Goal: Transaction & Acquisition: Purchase product/service

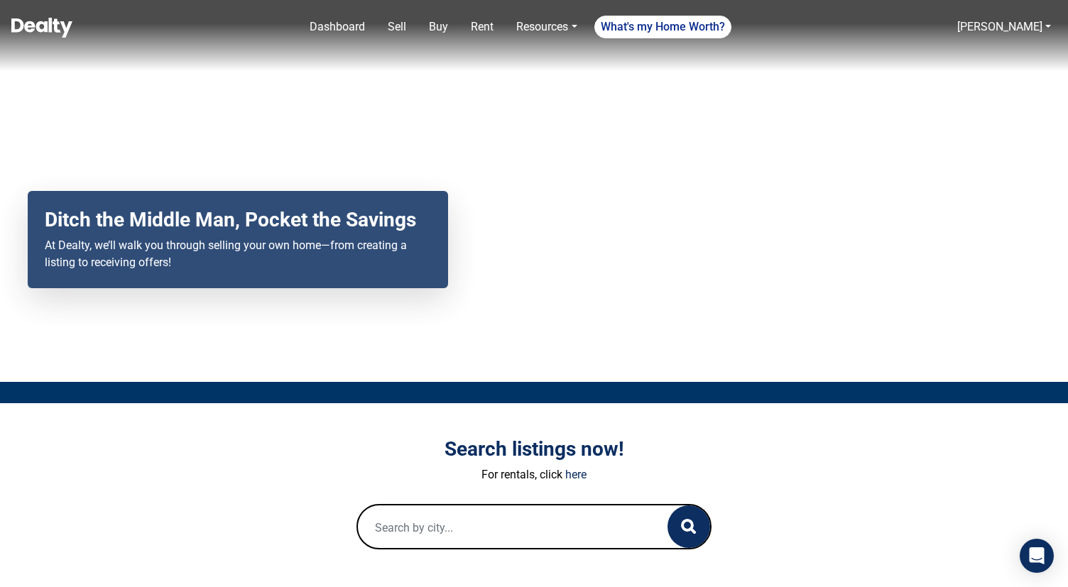
click at [65, 38] on link at bounding box center [41, 27] width 61 height 29
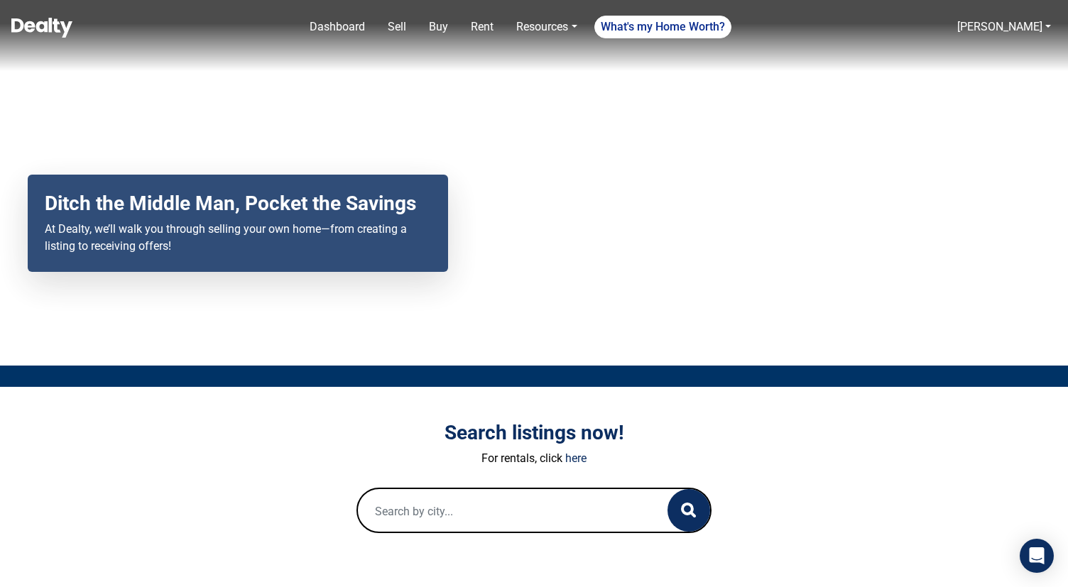
scroll to position [12, 0]
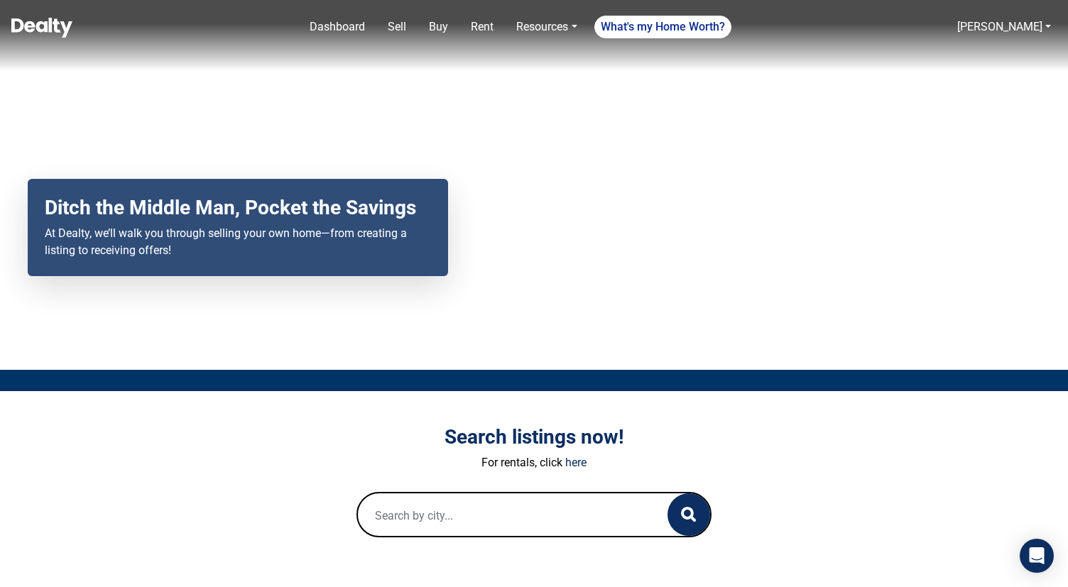
click at [475, 517] on input "text" at bounding box center [498, 515] width 281 height 45
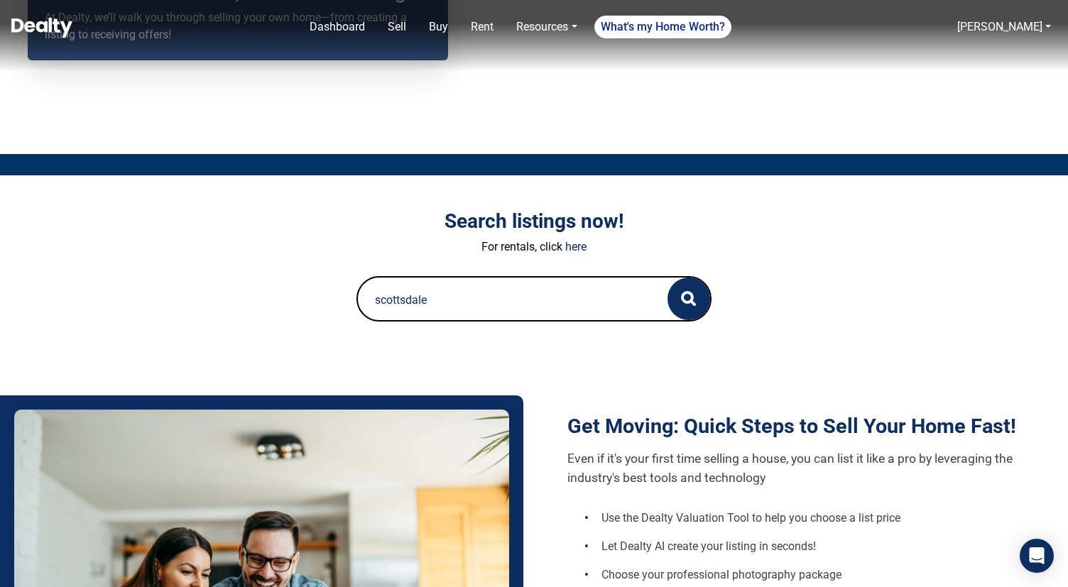
scroll to position [243, 0]
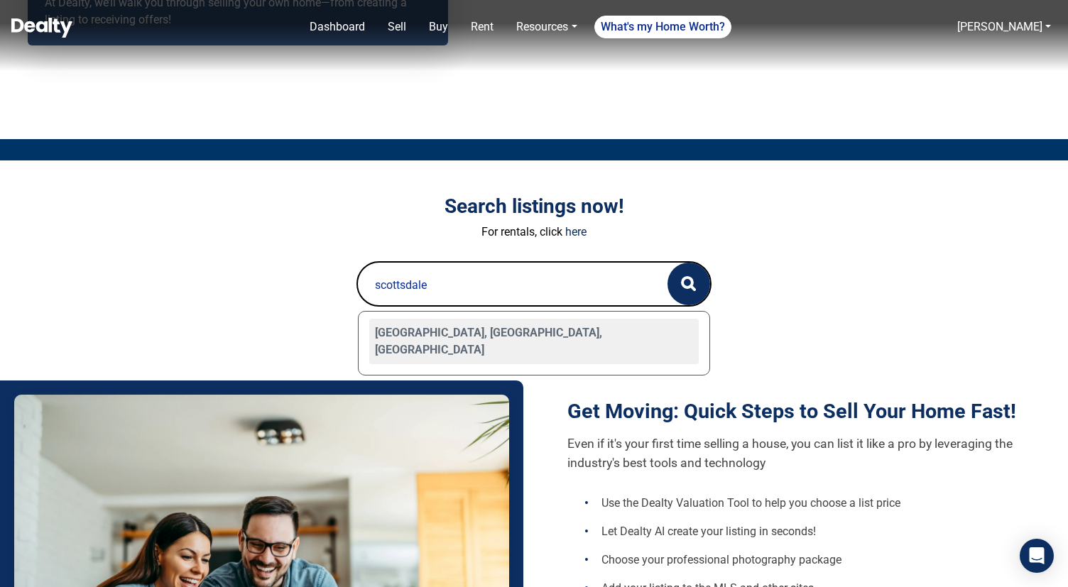
click at [534, 332] on div "Scottsdale, AZ, USA" at bounding box center [533, 341] width 329 height 45
type input "Scottsdale, AZ, USA"
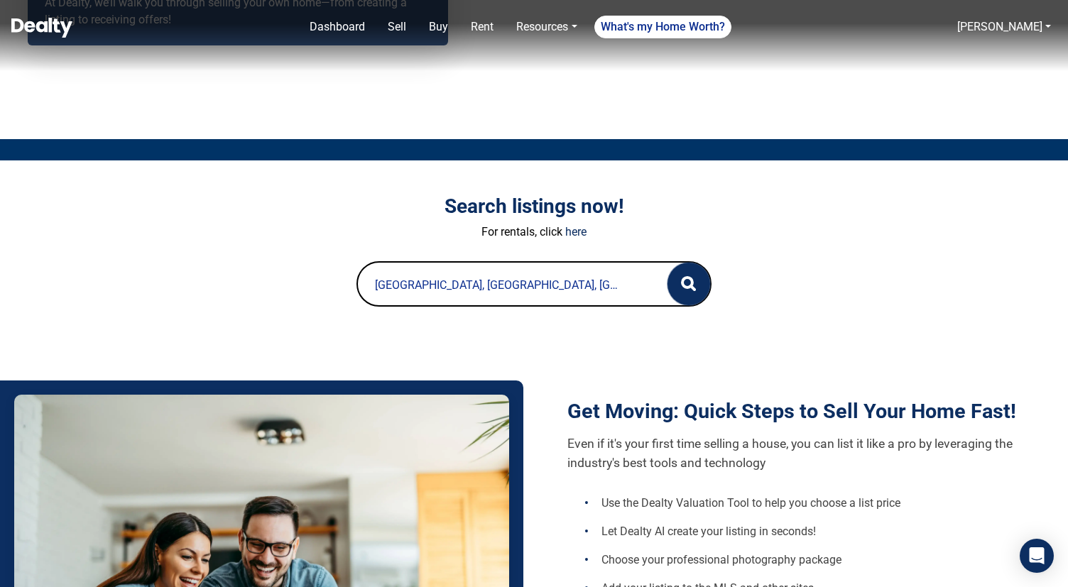
click at [689, 276] on icon "button" at bounding box center [688, 283] width 15 height 15
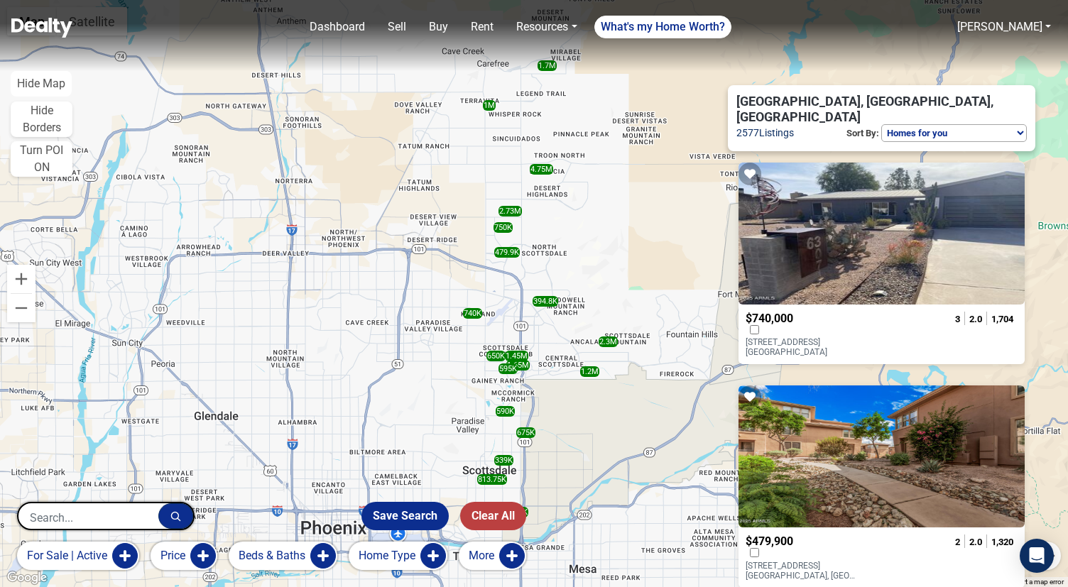
click at [978, 124] on select "Homes for you Price (Low to High) Price (High to Low) New or Recently Changed F…" at bounding box center [954, 133] width 146 height 18
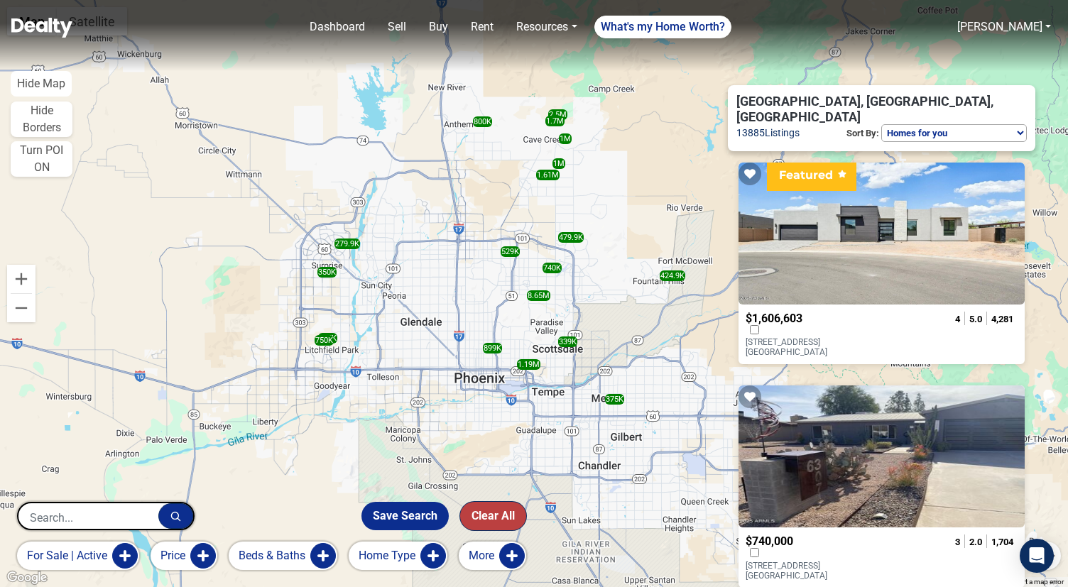
click at [493, 514] on button "Clear All" at bounding box center [493, 516] width 66 height 28
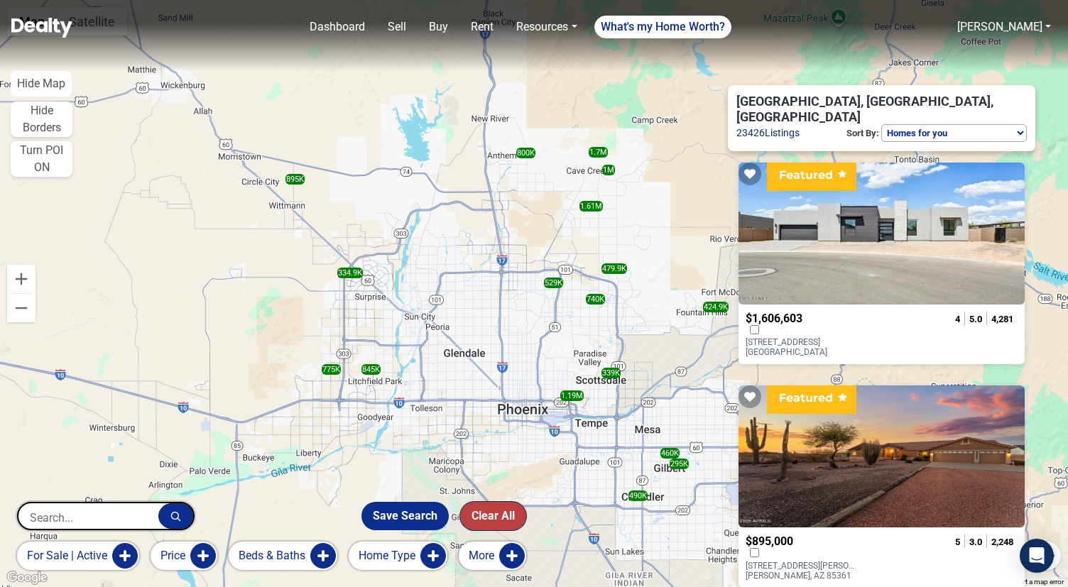
click at [493, 514] on button "Clear All" at bounding box center [493, 516] width 66 height 28
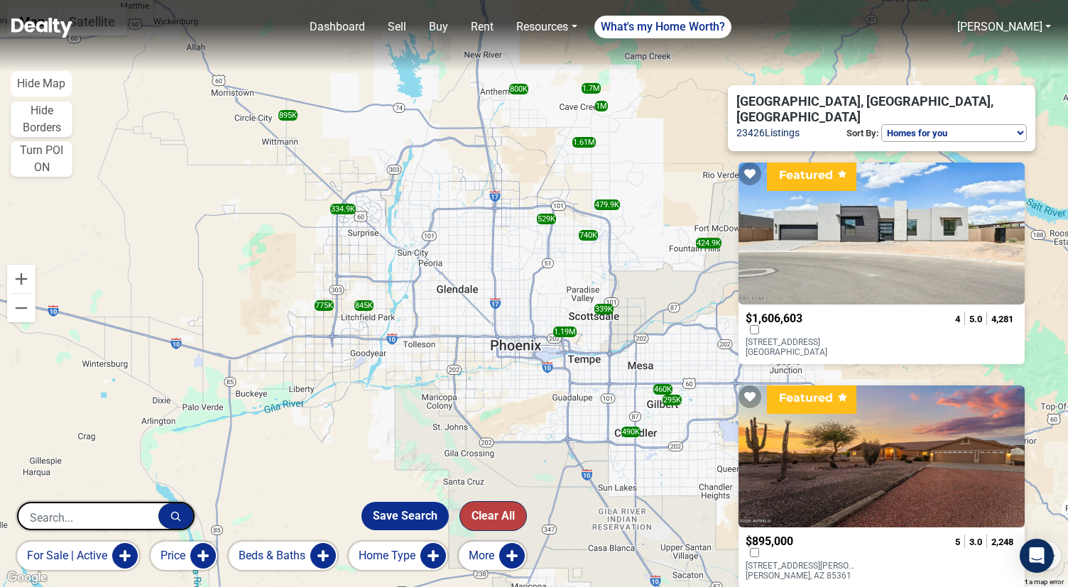
click at [493, 514] on button "Clear All" at bounding box center [493, 516] width 66 height 28
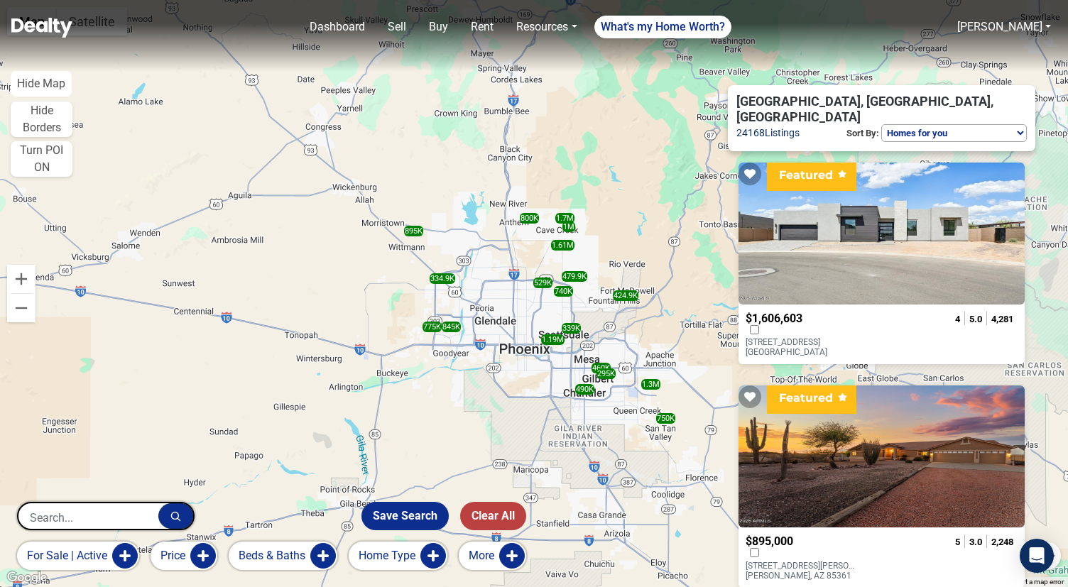
click at [534, 352] on div "740K 479.9K 339K 1.61M 1M 845K 1.19M 529K 1.7M 800K 424.9K 895K 775K 490K 295K …" at bounding box center [534, 293] width 1068 height 587
click at [504, 515] on button "Clear All" at bounding box center [493, 516] width 66 height 28
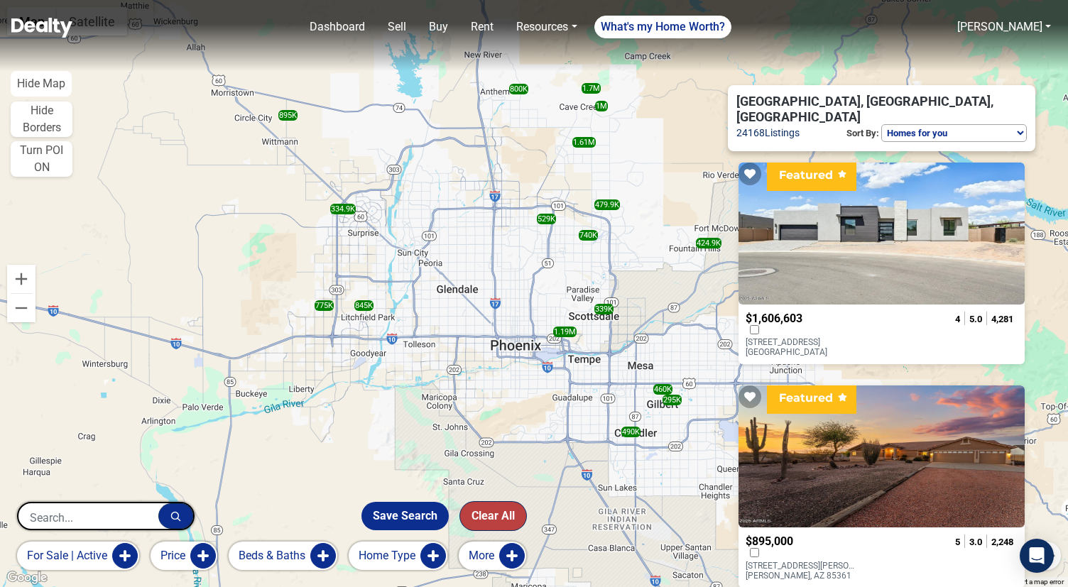
click at [503, 515] on button "Clear All" at bounding box center [493, 516] width 66 height 28
click at [93, 519] on input "text" at bounding box center [88, 517] width 140 height 28
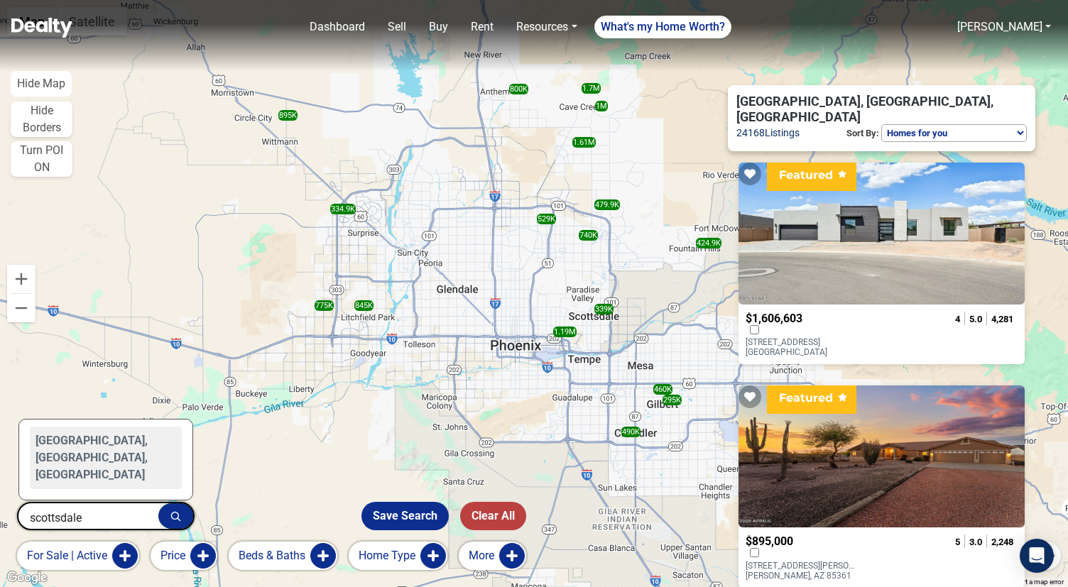
click at [87, 484] on div "Scottsdale, AZ, USA" at bounding box center [106, 458] width 152 height 62
type input "Scottsdale, AZ, USA"
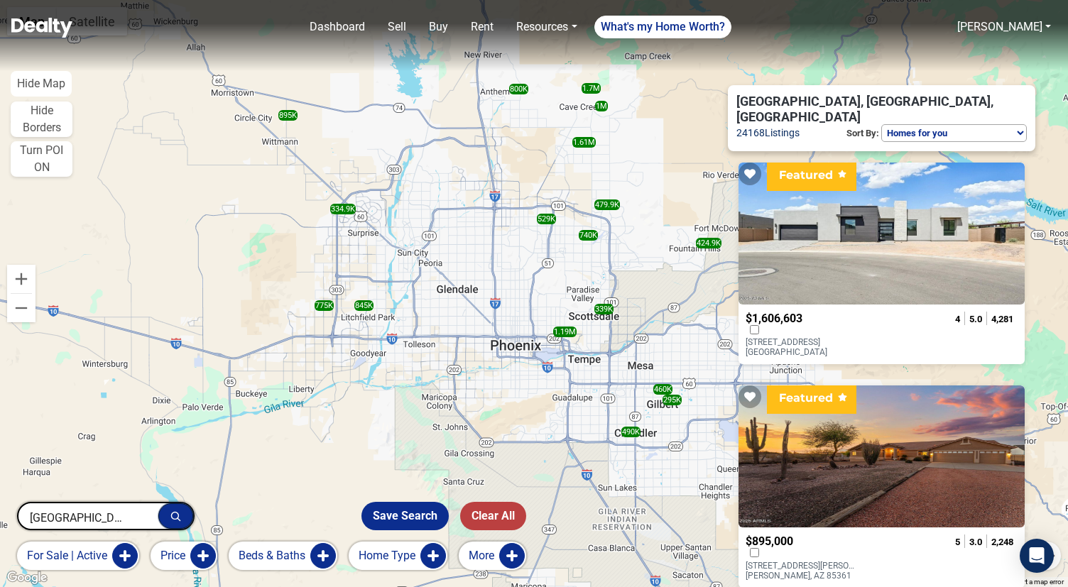
click at [174, 516] on icon "button" at bounding box center [175, 516] width 11 height 11
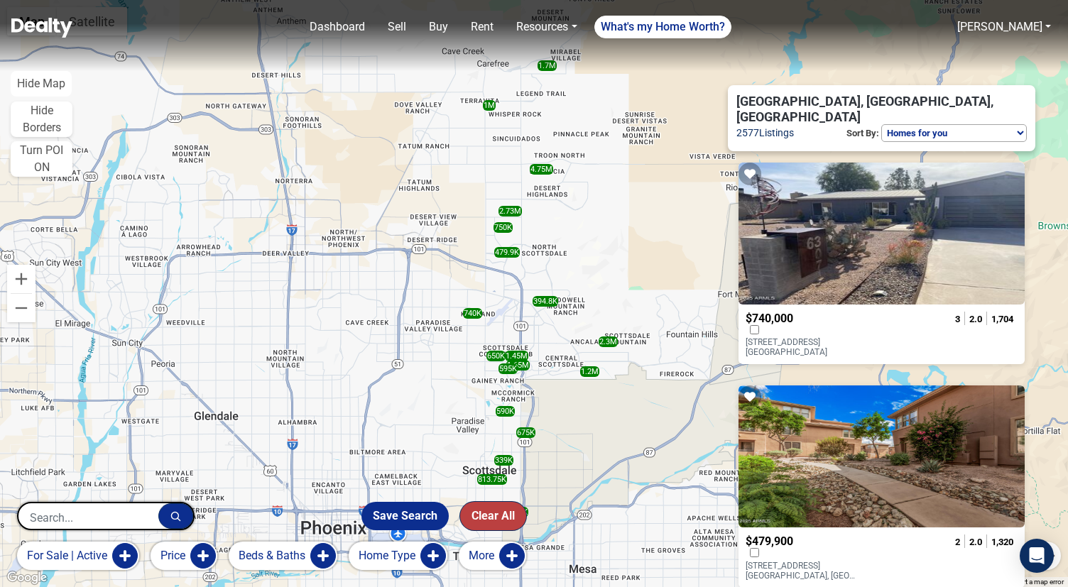
click at [516, 508] on button "Clear All" at bounding box center [493, 516] width 66 height 28
click at [507, 513] on button "Clear All" at bounding box center [493, 516] width 66 height 28
click at [961, 124] on select "Homes for you Price (Low to High) Price (High to Low) New or Recently Changed F…" at bounding box center [954, 133] width 146 height 18
select select "newest"
click at [881, 124] on select "Homes for you Price (Low to High) Price (High to Low) New or Recently Changed F…" at bounding box center [954, 133] width 146 height 18
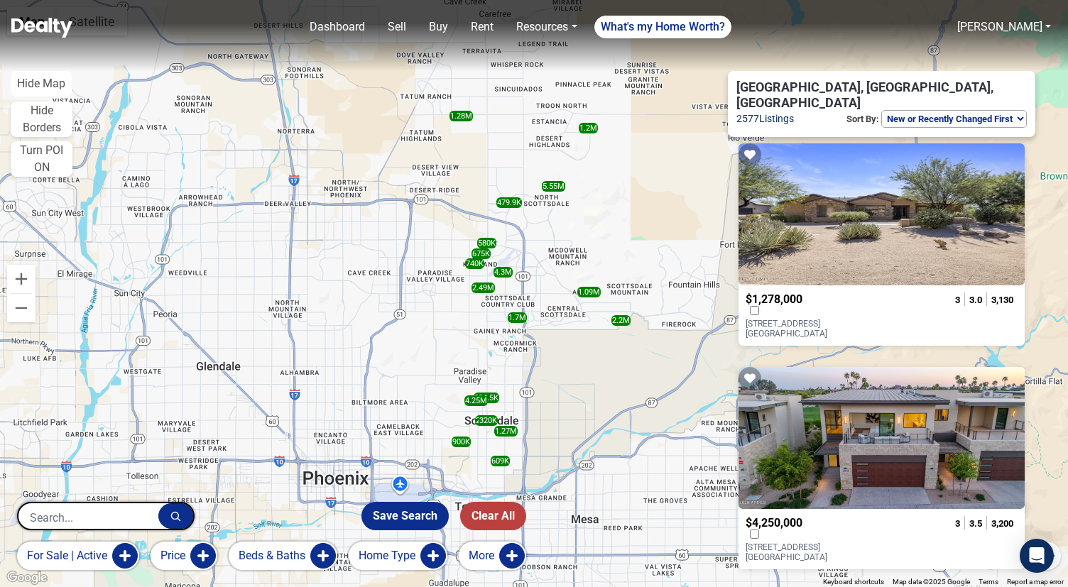
scroll to position [257, 0]
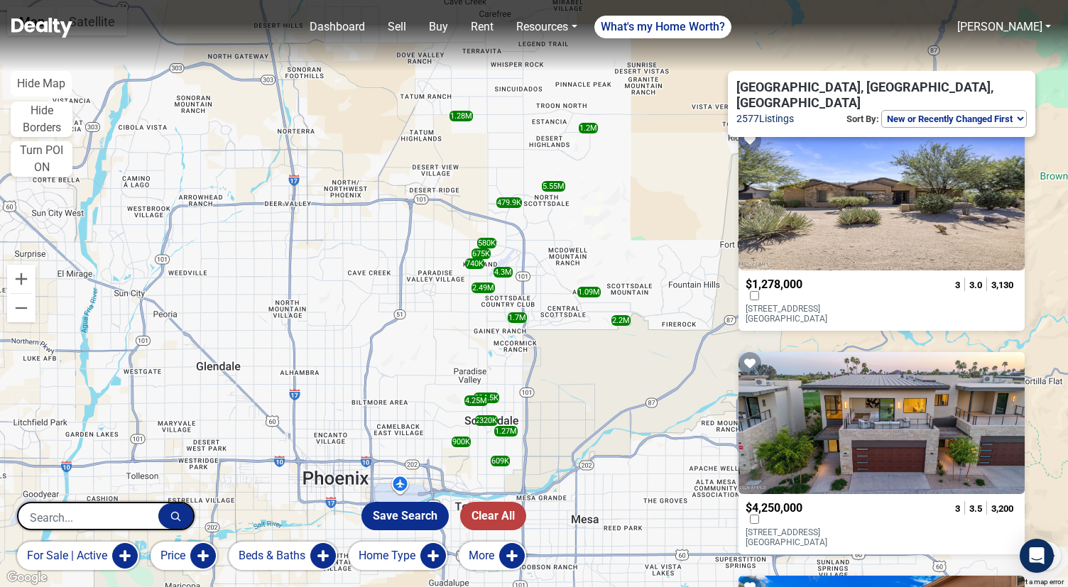
click at [847, 291] on div at bounding box center [807, 297] width 122 height 13
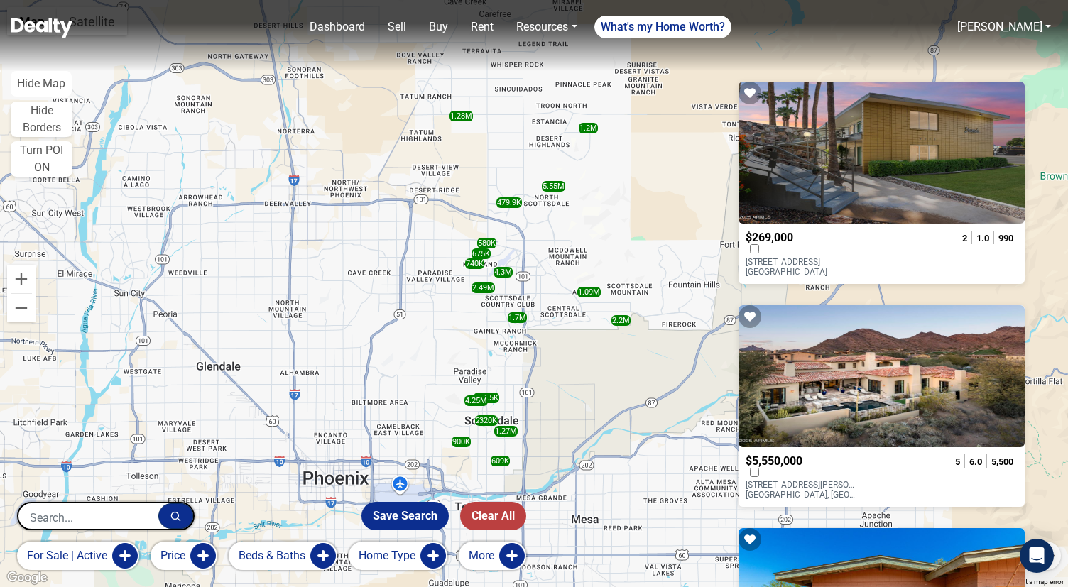
scroll to position [982, 0]
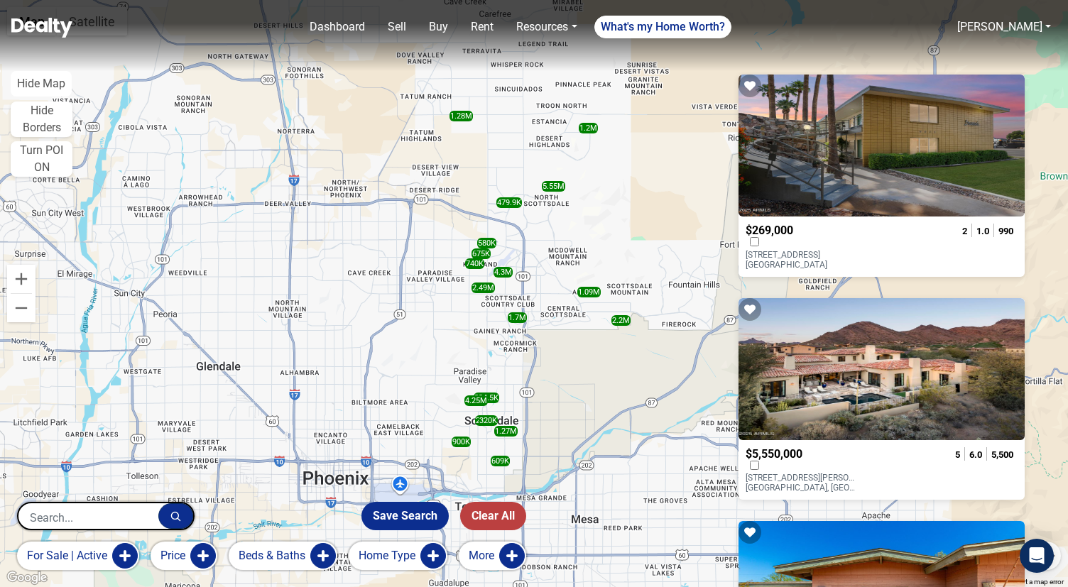
click at [876, 305] on div at bounding box center [881, 369] width 286 height 142
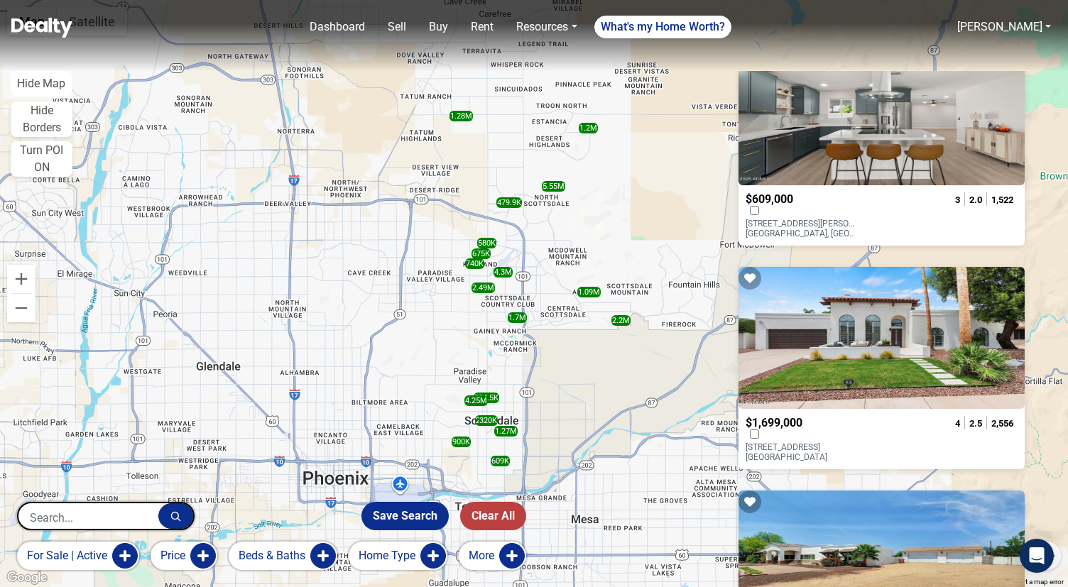
scroll to position [1702, 0]
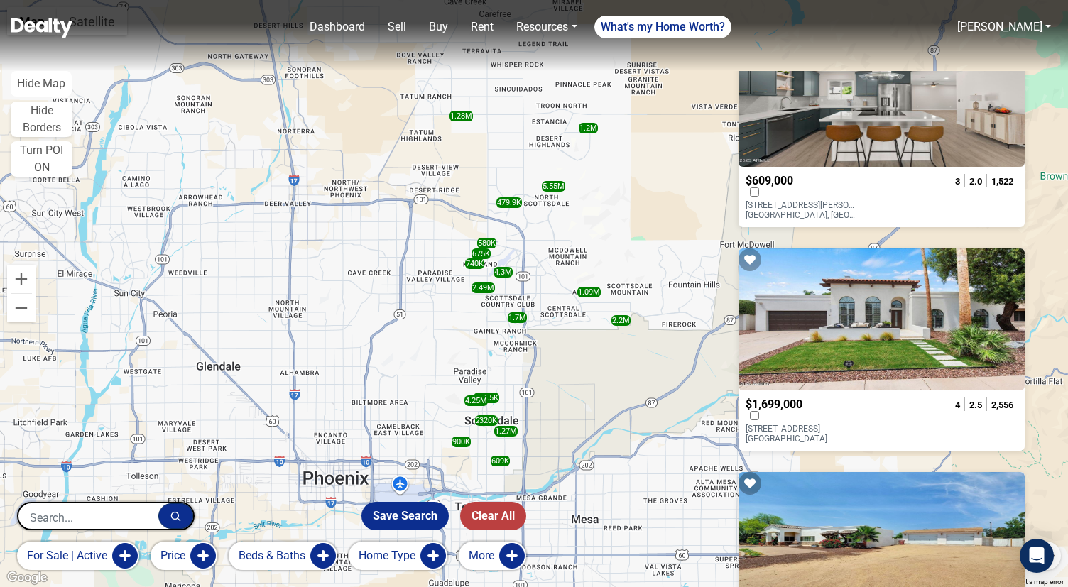
click at [897, 314] on div at bounding box center [881, 320] width 286 height 142
click at [111, 557] on button "for sale | active" at bounding box center [78, 556] width 122 height 28
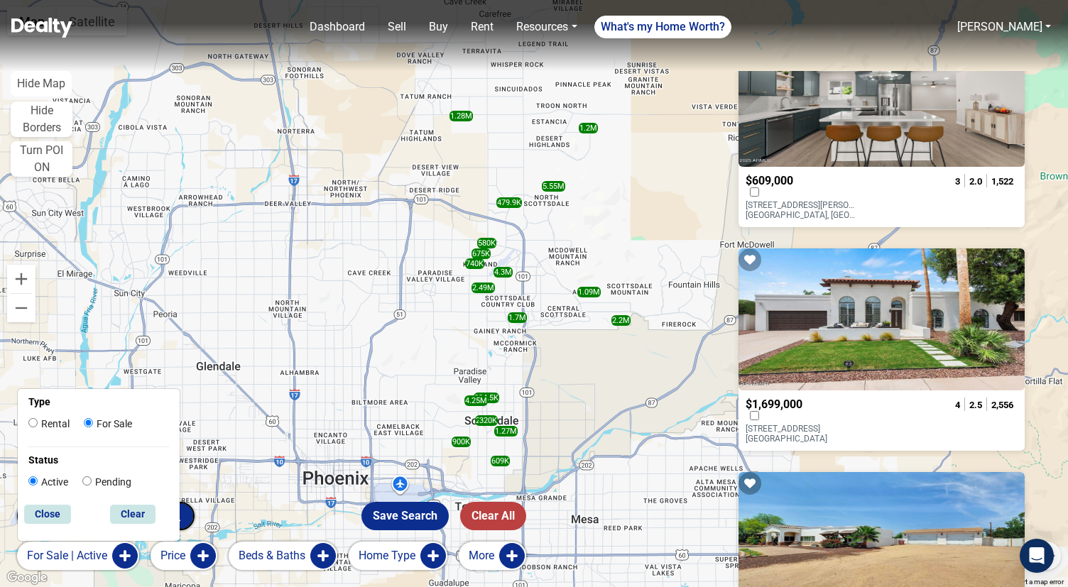
click at [61, 422] on label "Rental" at bounding box center [48, 424] width 41 height 15
click at [38, 422] on input "Rental" at bounding box center [32, 422] width 9 height 9
radio input "true"
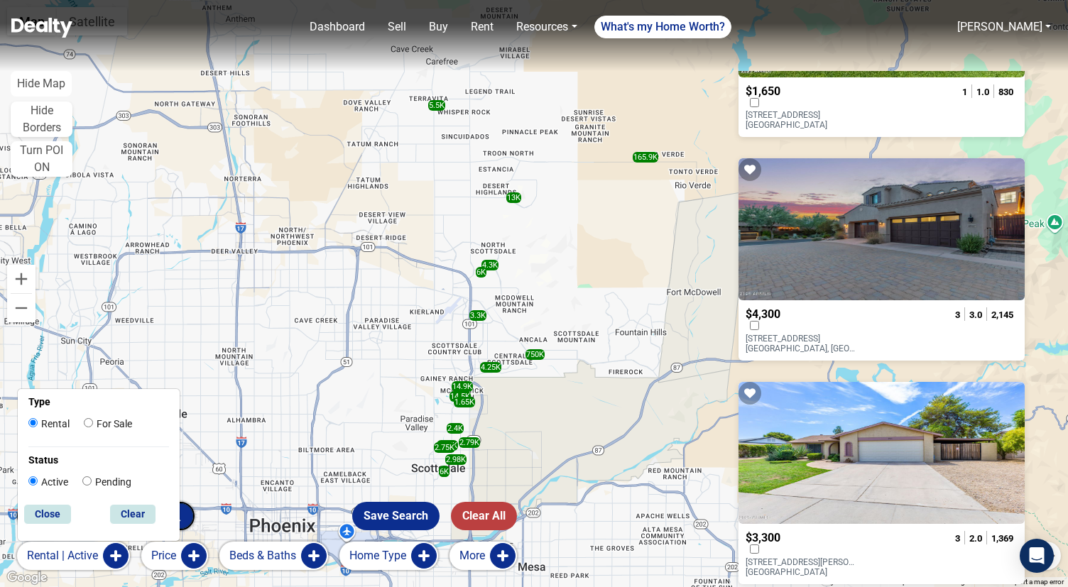
scroll to position [2489, 0]
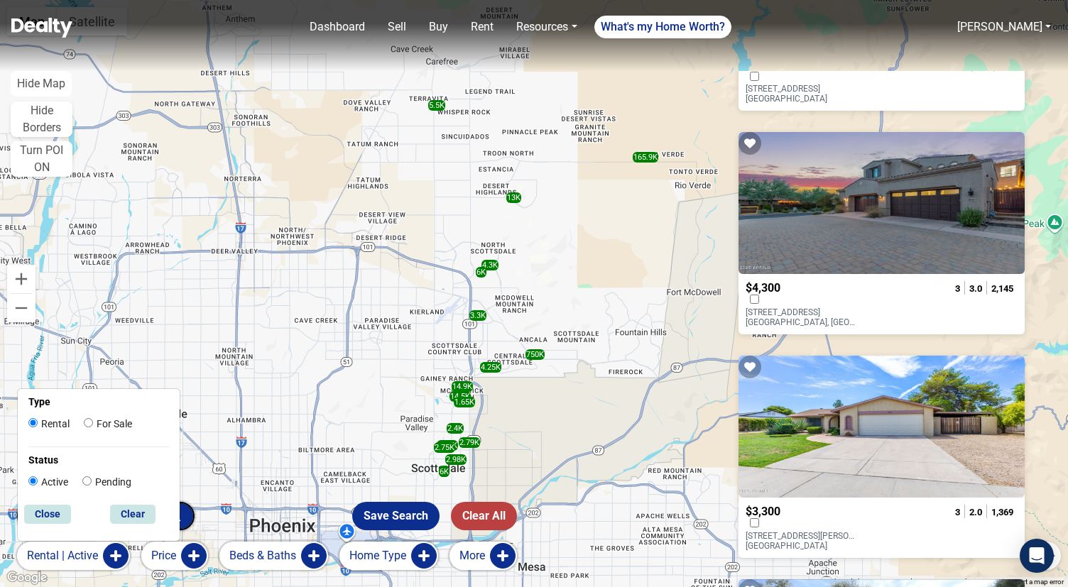
click at [868, 295] on div at bounding box center [807, 301] width 122 height 13
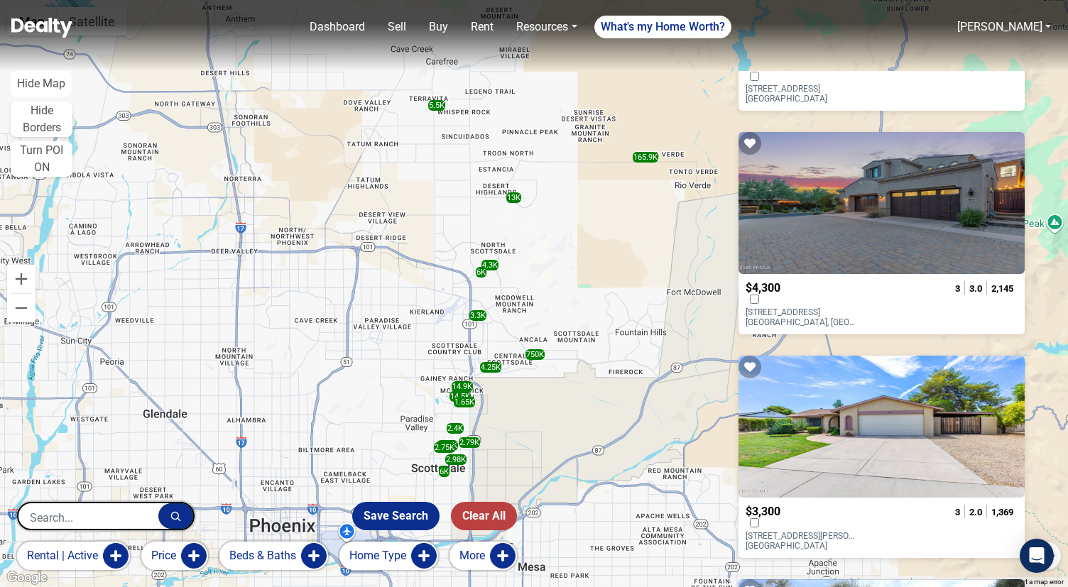
click at [131, 514] on input "text" at bounding box center [88, 517] width 140 height 28
click at [99, 481] on div "Flagstaff, [GEOGRAPHIC_DATA], [GEOGRAPHIC_DATA]" at bounding box center [106, 458] width 152 height 62
type input "Flagstaff, [GEOGRAPHIC_DATA], [GEOGRAPHIC_DATA]"
click at [173, 520] on icon "button" at bounding box center [175, 516] width 11 height 11
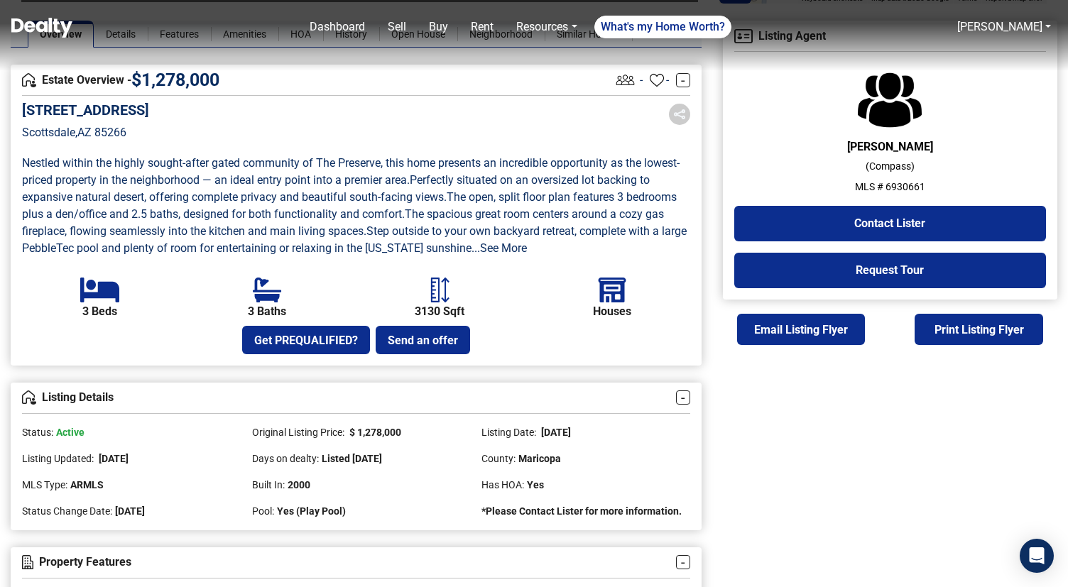
scroll to position [357, 0]
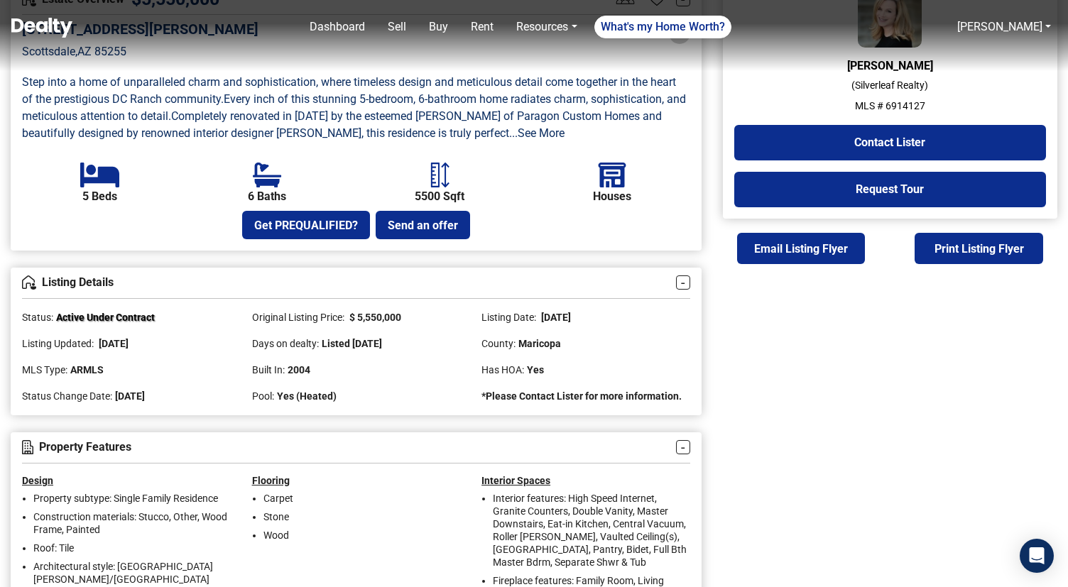
scroll to position [444, 0]
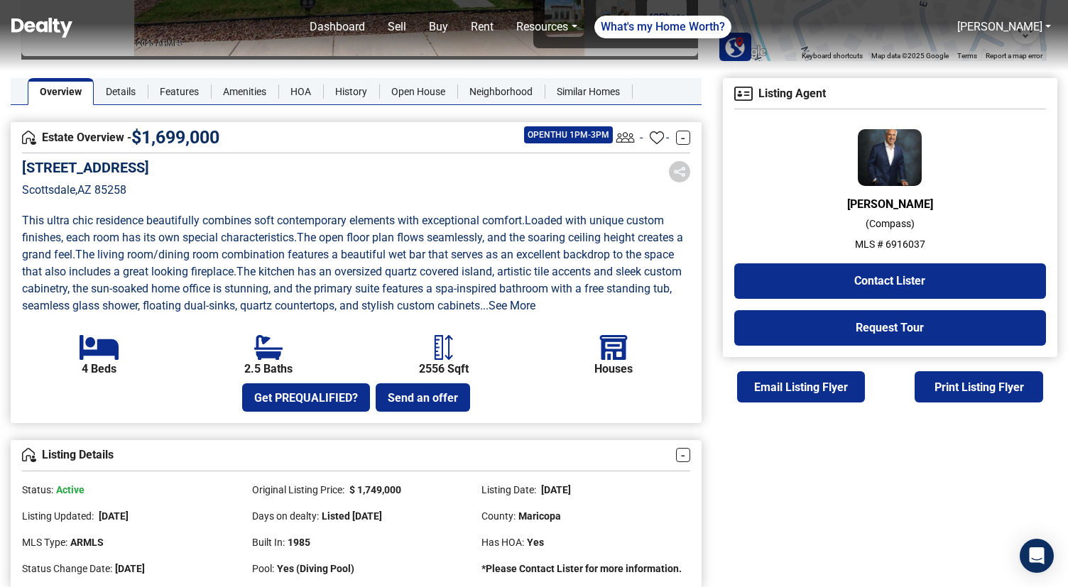
scroll to position [304, 0]
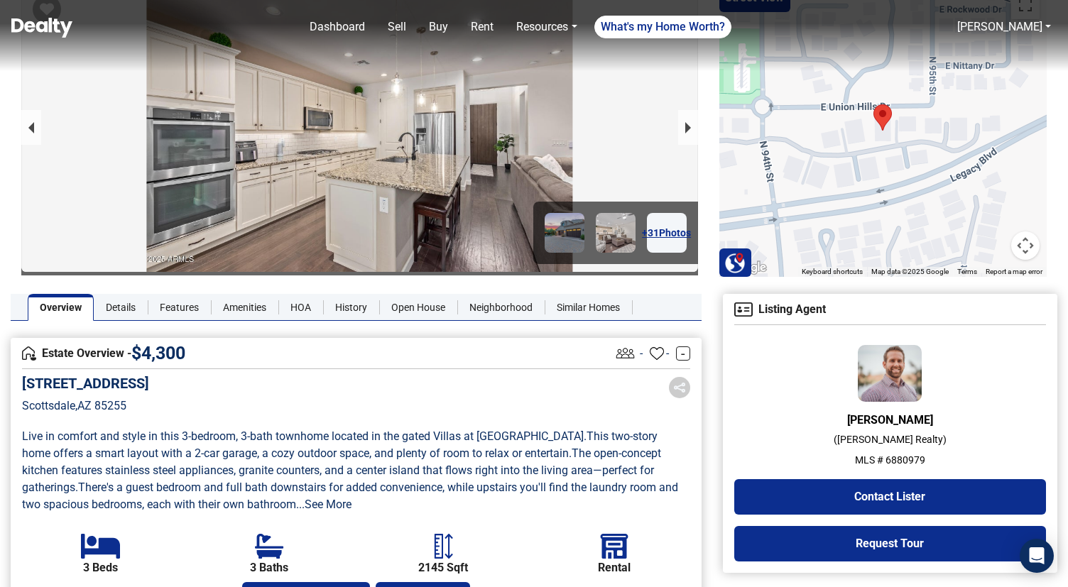
scroll to position [149, 0]
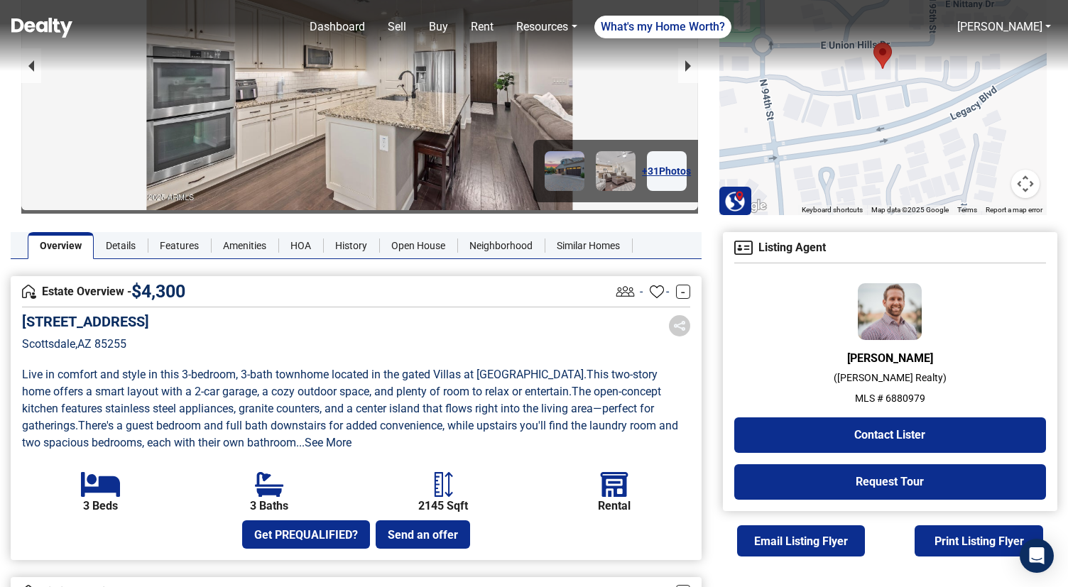
click at [907, 399] on p "MLS # 6880979" at bounding box center [890, 398] width 312 height 15
copy p "6880979"
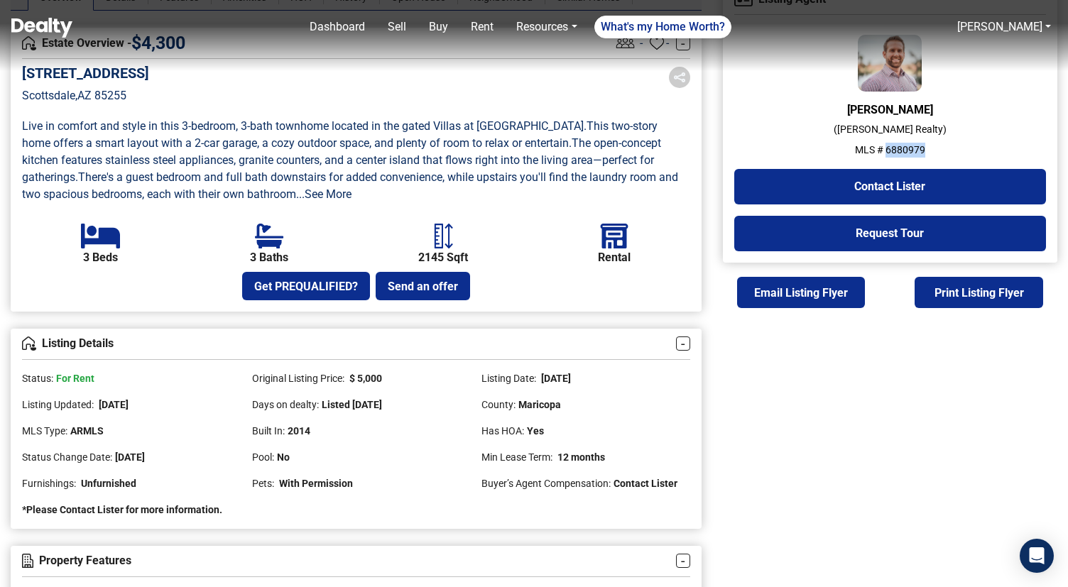
scroll to position [394, 0]
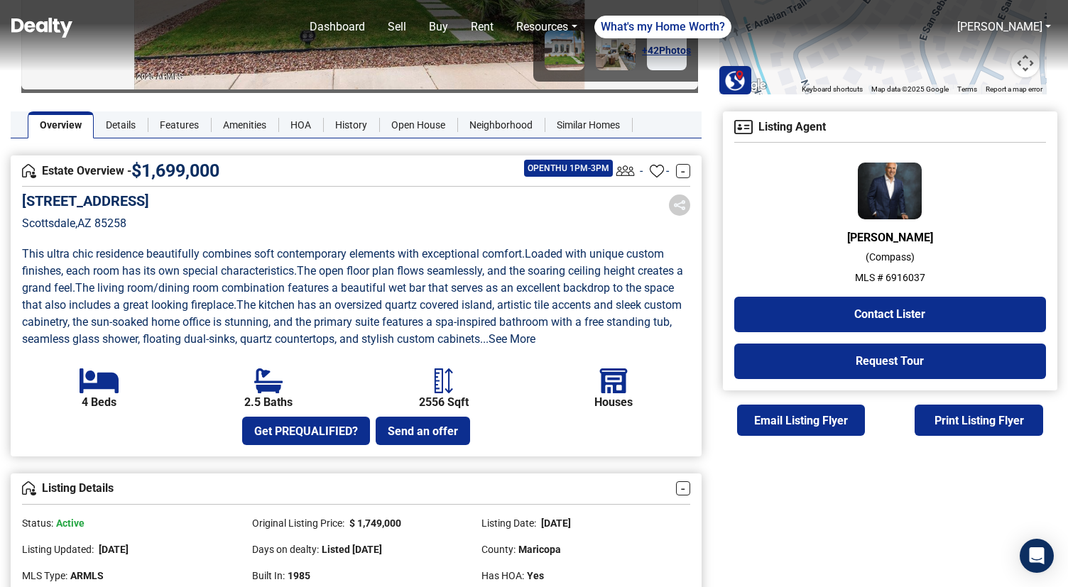
scroll to position [271, 0]
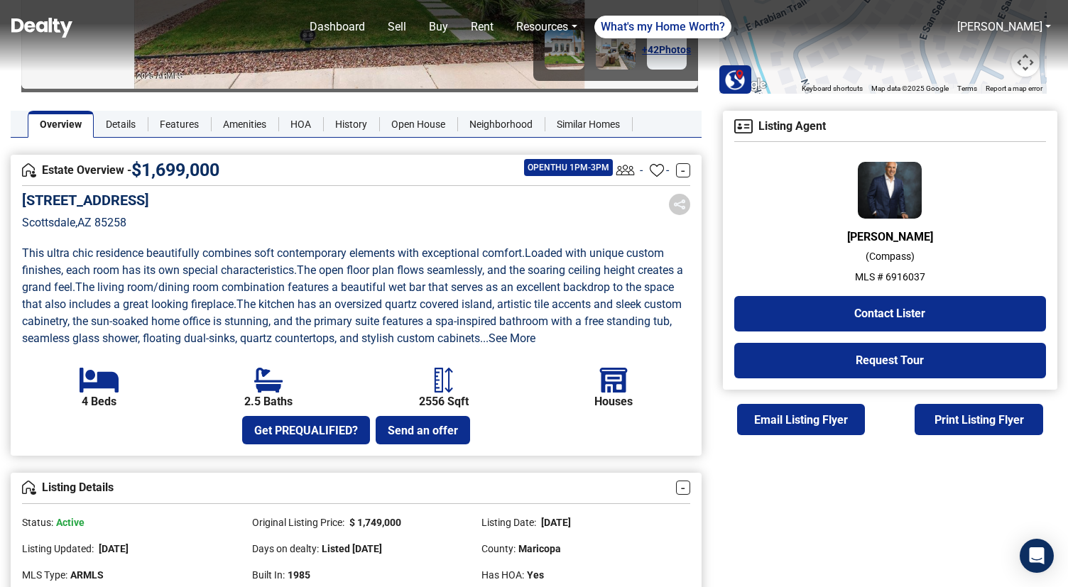
click at [904, 277] on p "MLS # 6916037" at bounding box center [890, 277] width 312 height 15
copy p "6916037"
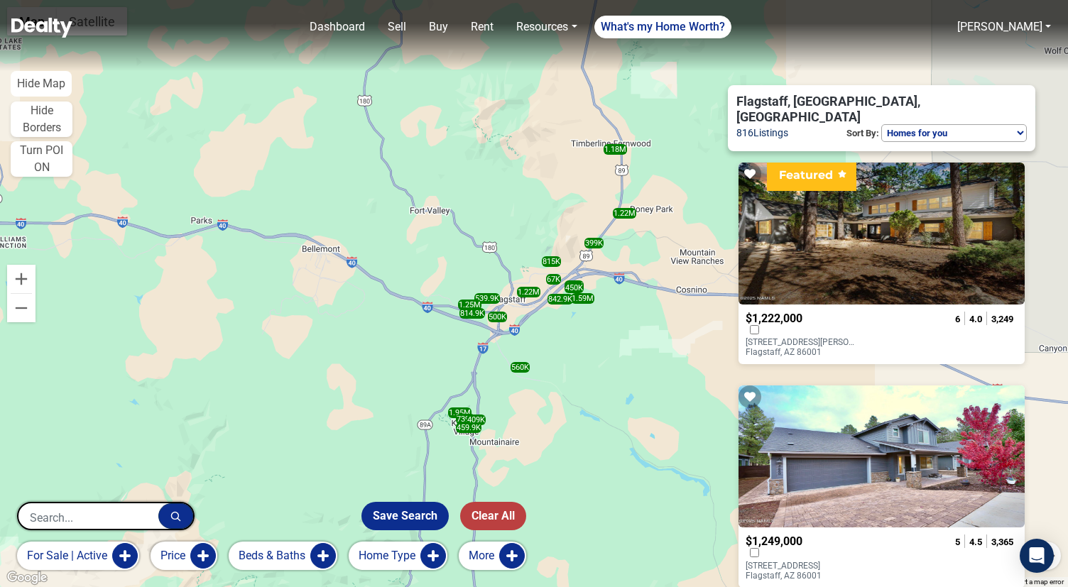
click at [964, 124] on select "Homes for you Price (Low to High) Price (High to Low) New or Recently Changed F…" at bounding box center [954, 133] width 146 height 18
select select "newest"
click at [881, 124] on select "Homes for you Price (Low to High) Price (High to Low) New or Recently Changed F…" at bounding box center [954, 133] width 146 height 18
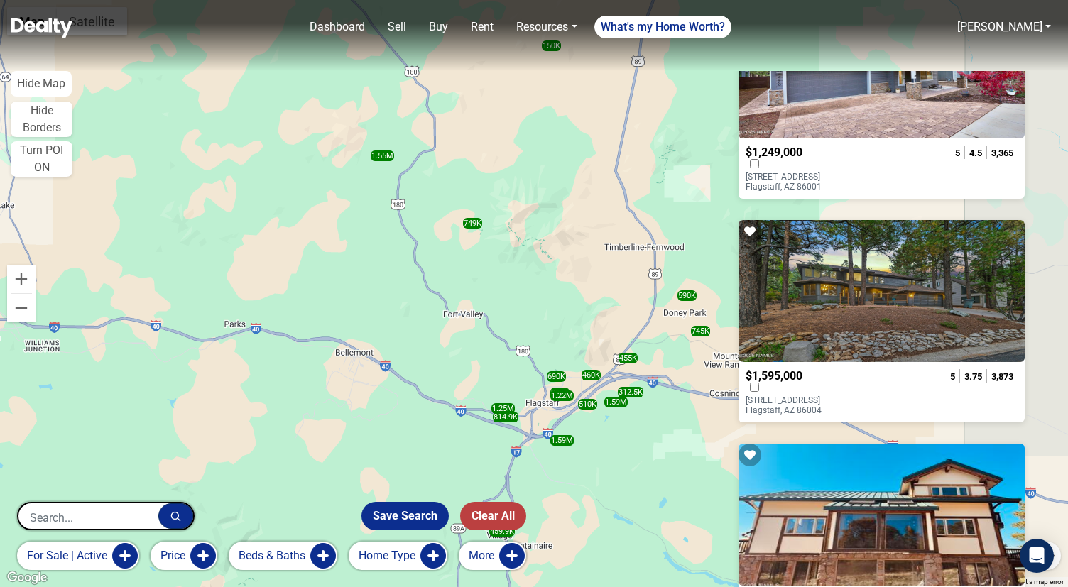
scroll to position [870, 0]
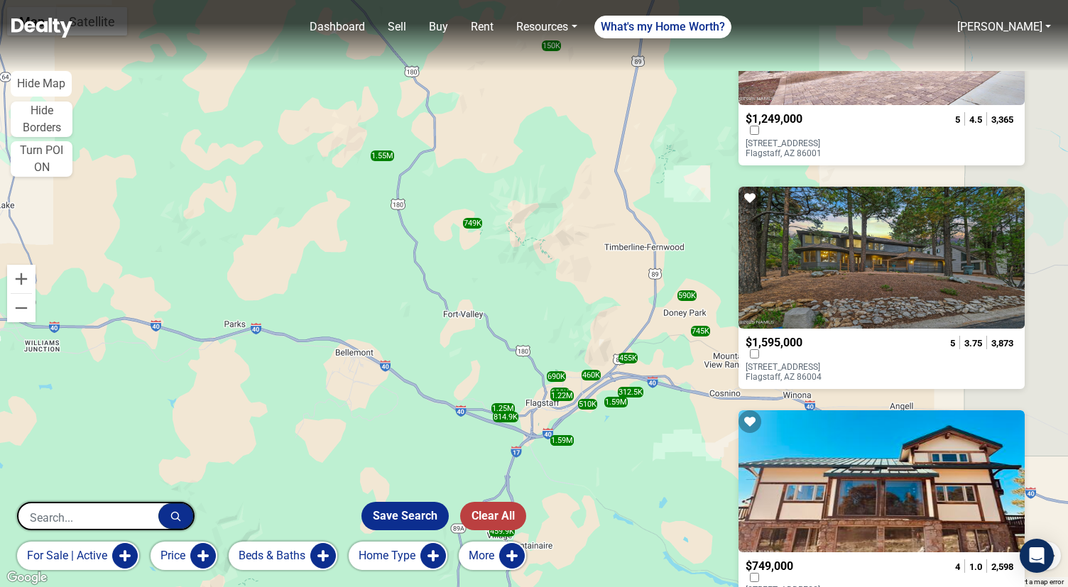
click at [913, 282] on div at bounding box center [881, 258] width 286 height 142
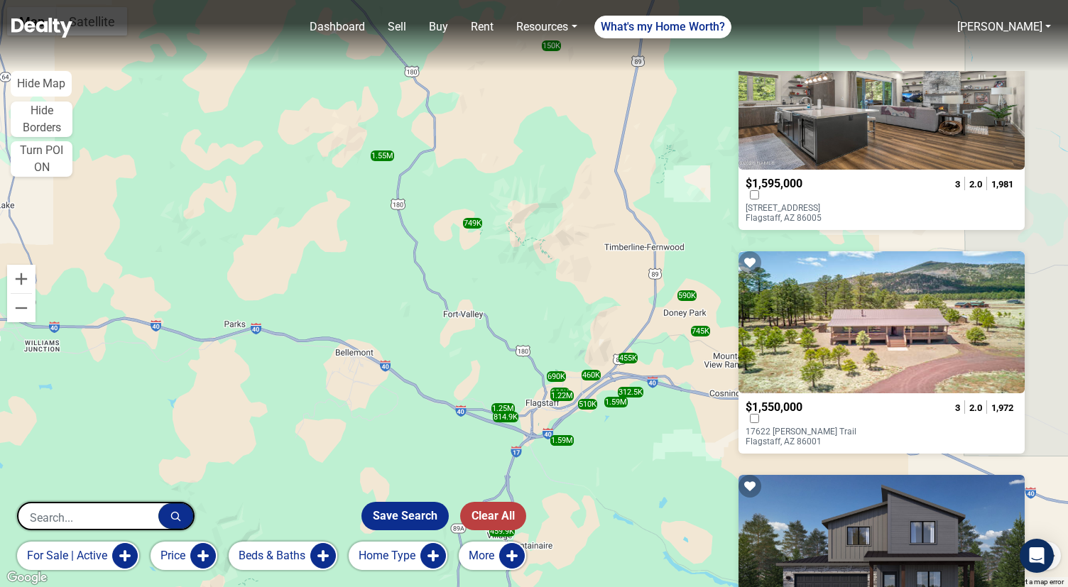
scroll to position [3054, 0]
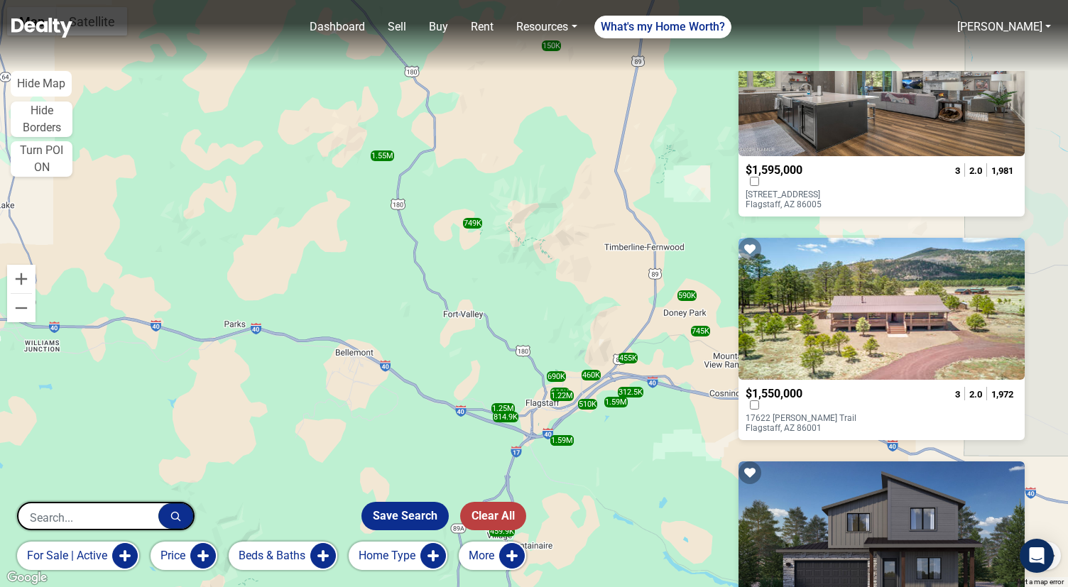
click at [928, 499] on div at bounding box center [881, 533] width 286 height 142
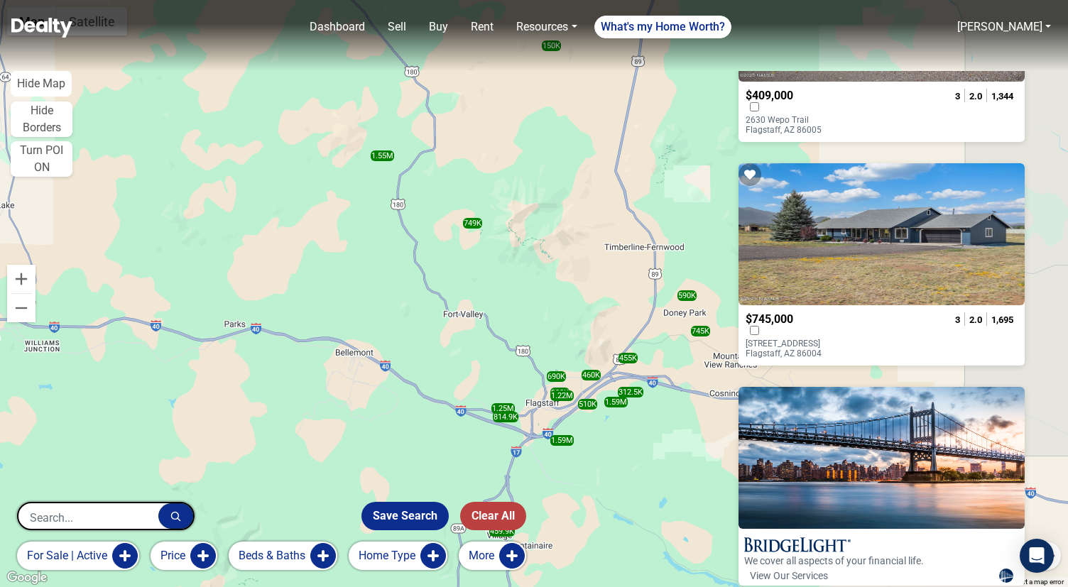
scroll to position [4038, 0]
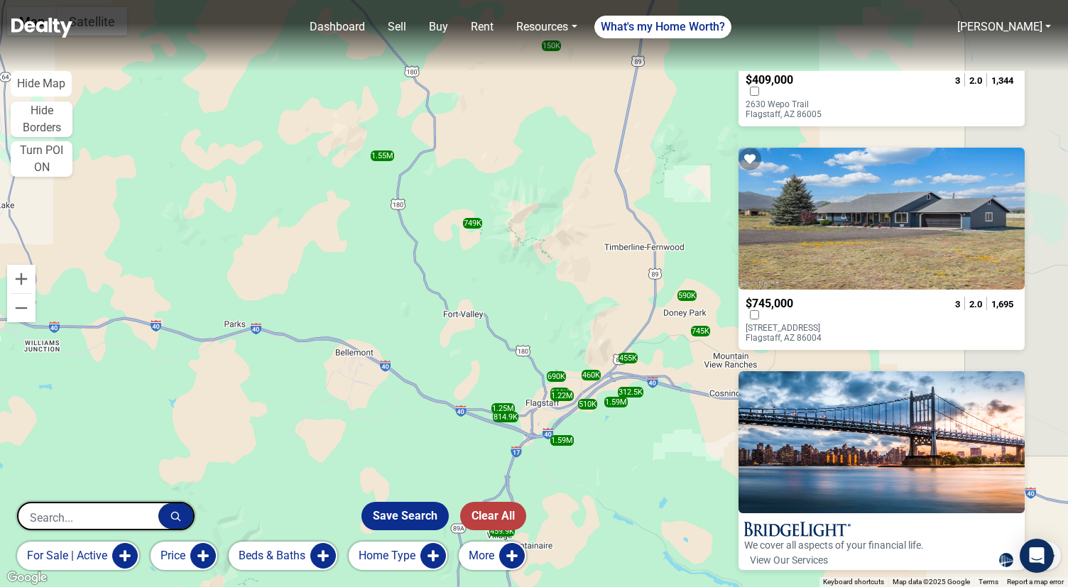
click at [908, 258] on div at bounding box center [881, 219] width 286 height 142
click at [126, 552] on button "for sale | active" at bounding box center [78, 556] width 122 height 28
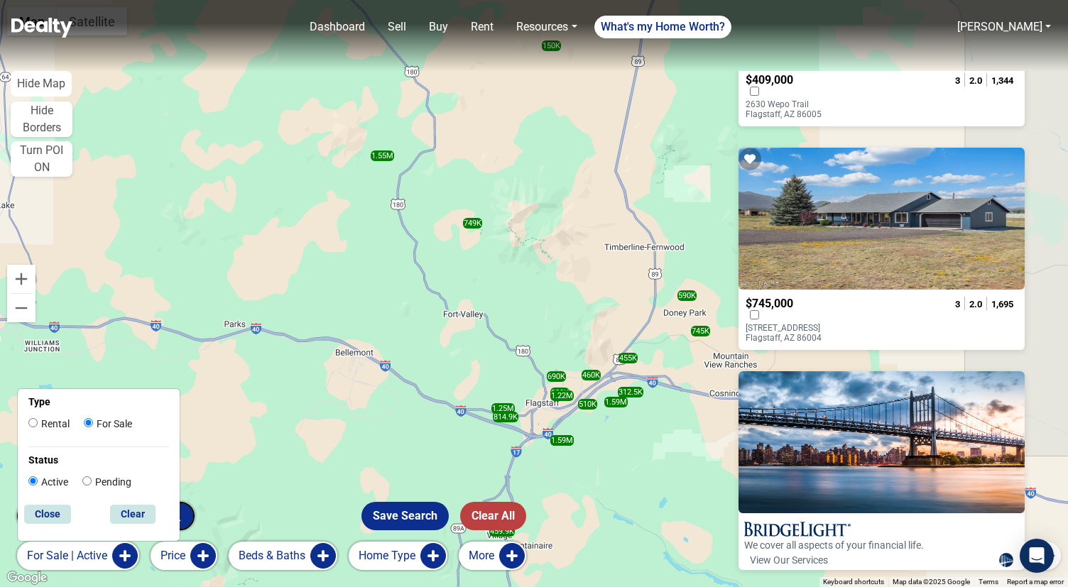
click at [62, 427] on label "Rental" at bounding box center [48, 424] width 41 height 15
click at [38, 427] on input "Rental" at bounding box center [32, 422] width 9 height 9
radio input "true"
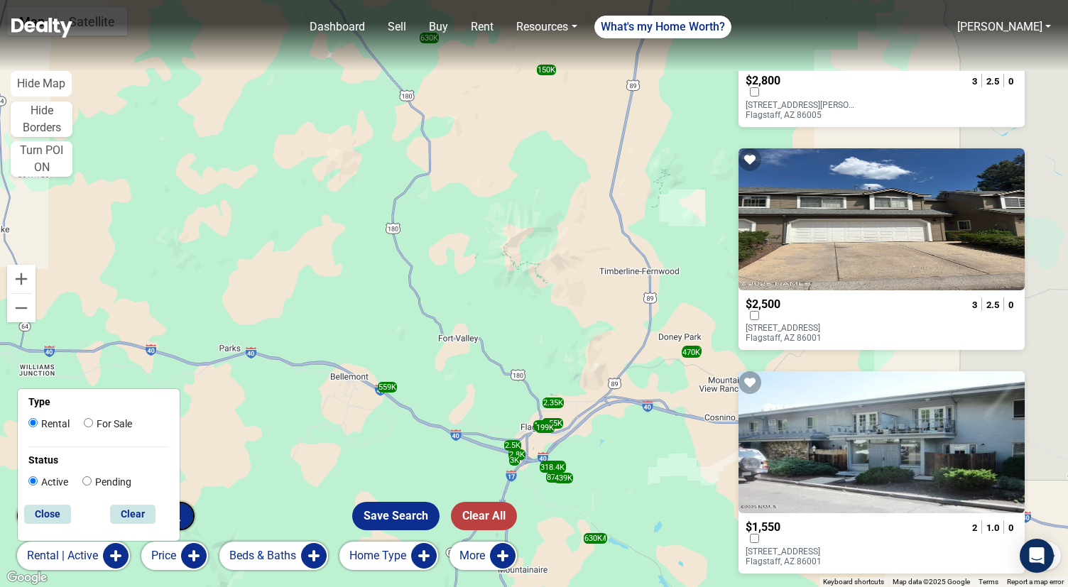
scroll to position [3366, 0]
click at [905, 418] on div at bounding box center [881, 443] width 286 height 142
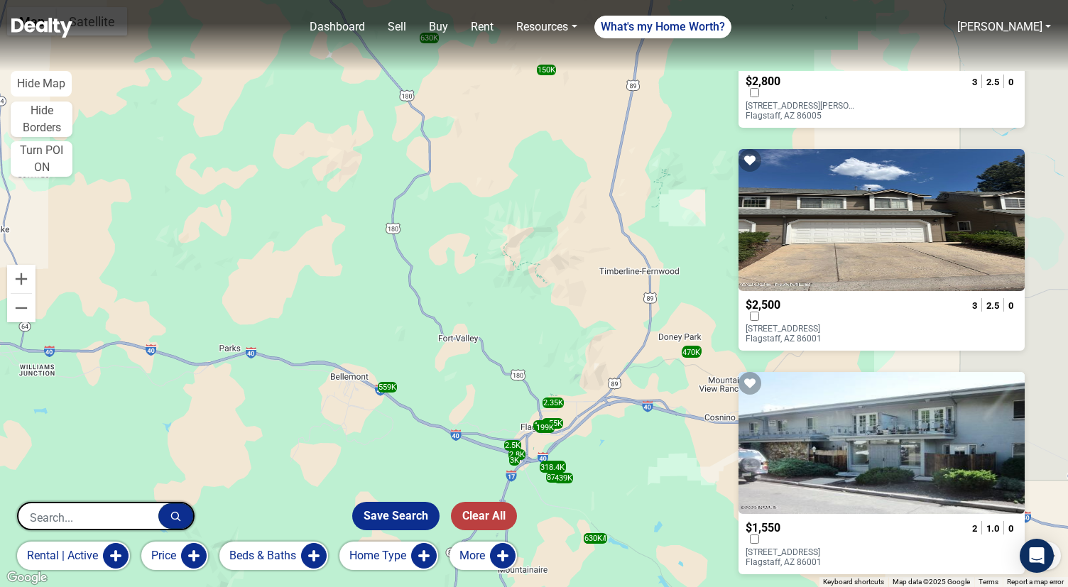
scroll to position [4073, 0]
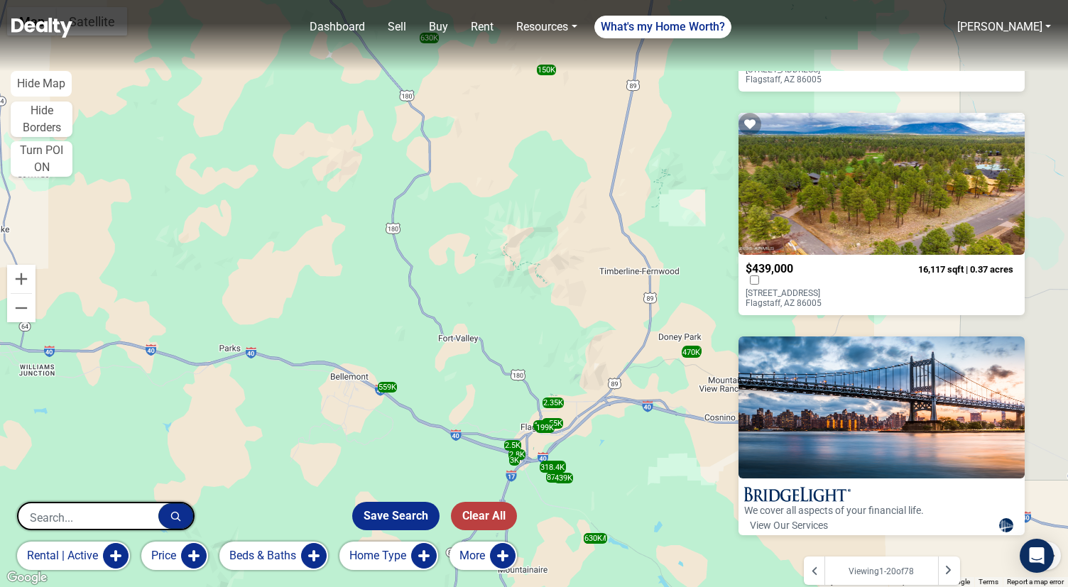
click at [954, 557] on div at bounding box center [949, 571] width 22 height 28
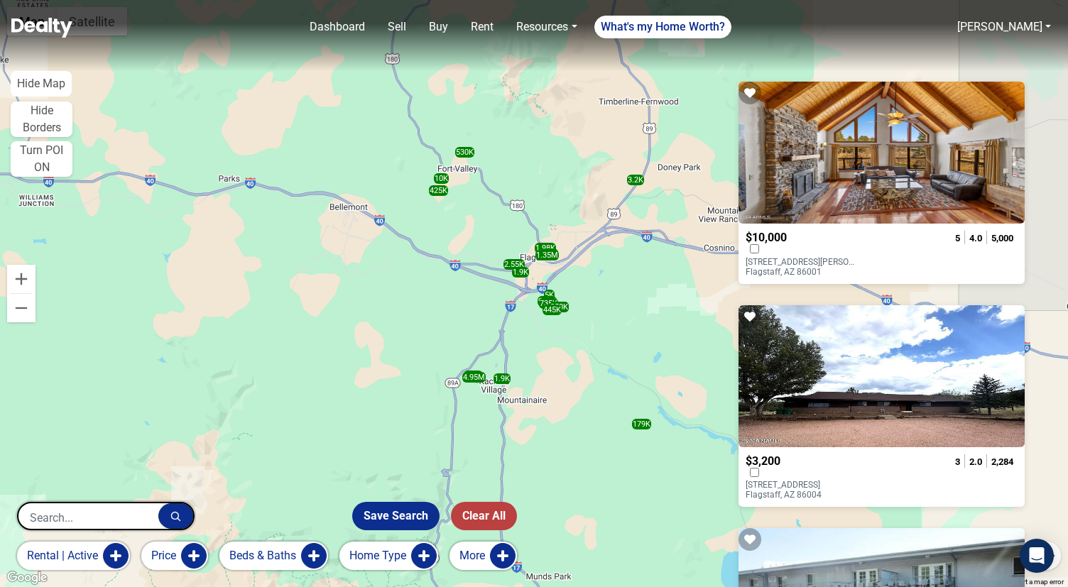
scroll to position [2092, 0]
click at [846, 156] on div at bounding box center [881, 153] width 286 height 142
click at [925, 359] on div at bounding box center [881, 377] width 286 height 142
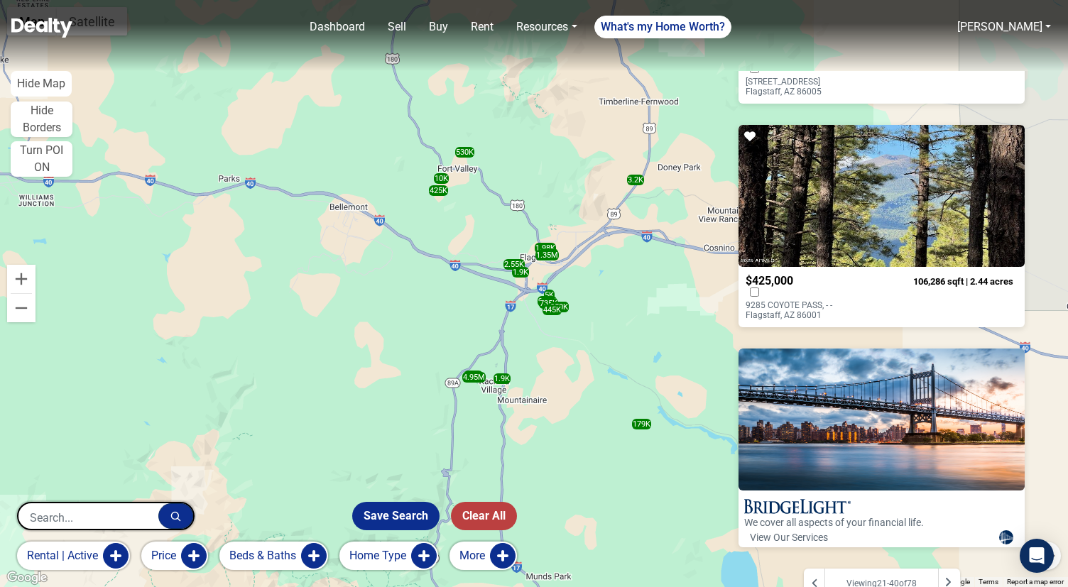
scroll to position [4073, 0]
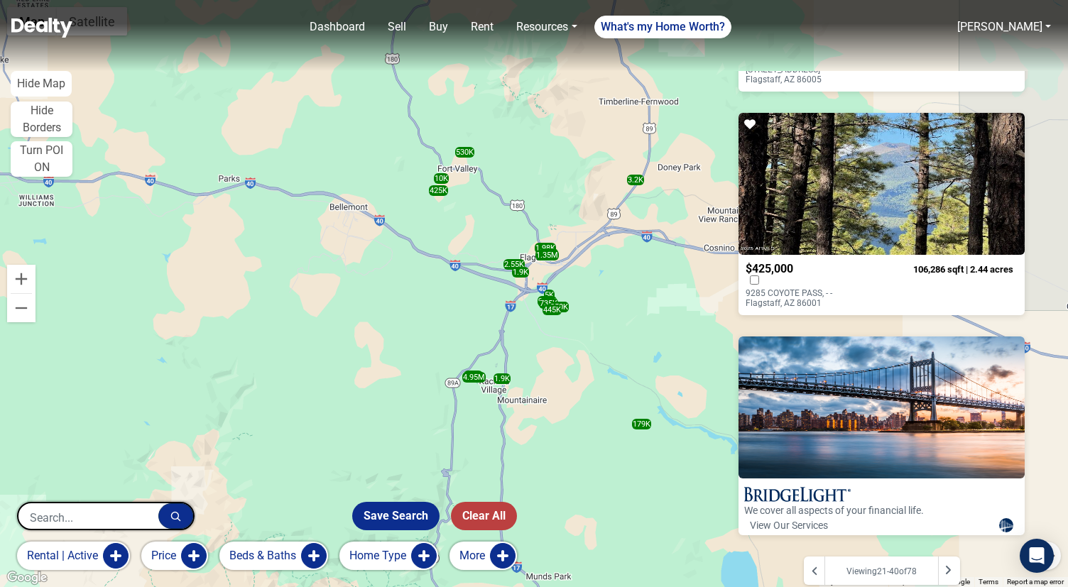
click at [947, 564] on icon at bounding box center [947, 569] width 7 height 11
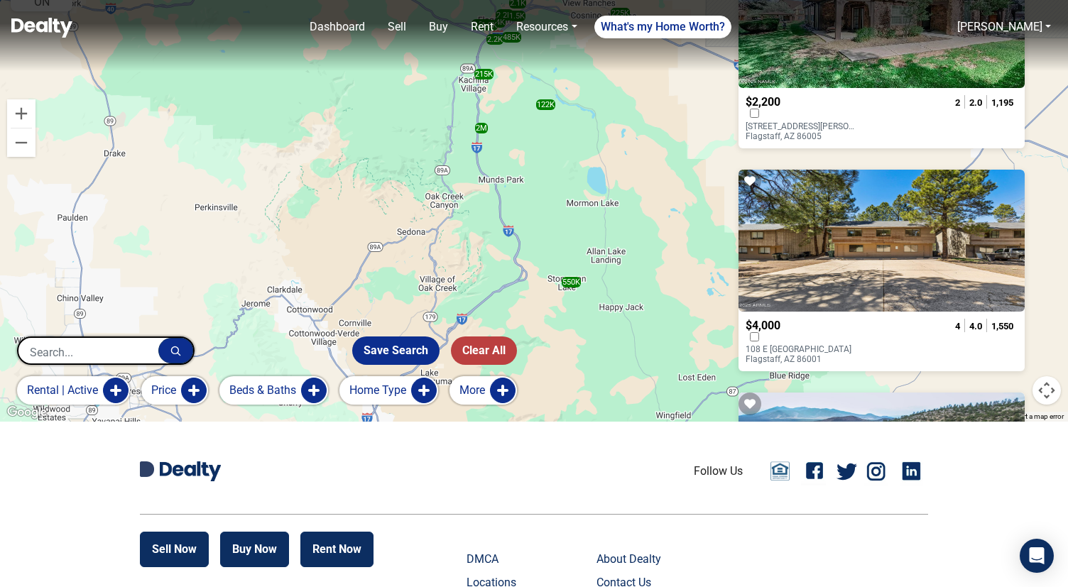
scroll to position [904, 0]
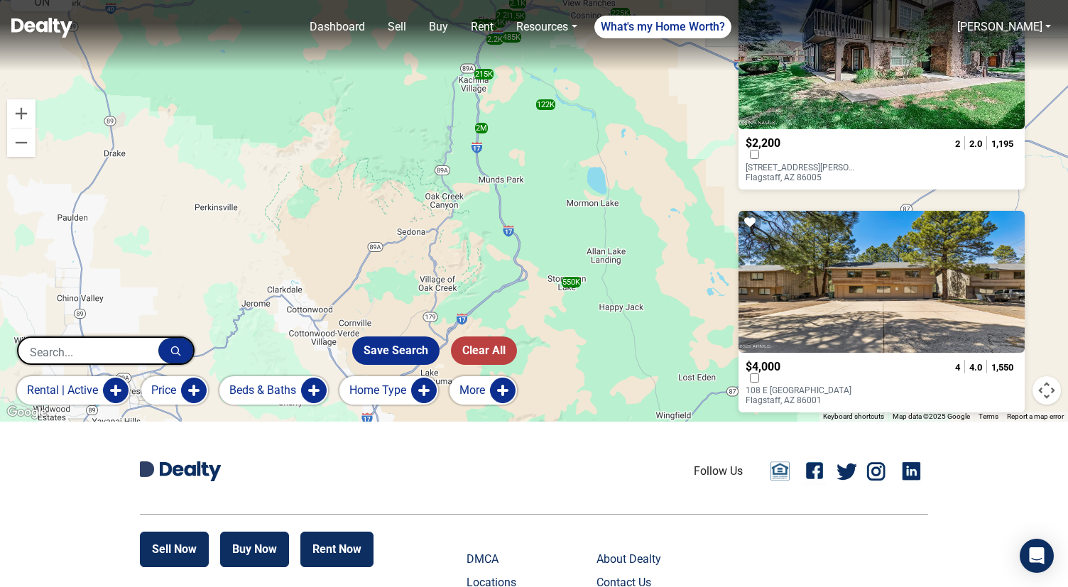
click at [848, 76] on div at bounding box center [881, 58] width 286 height 142
click at [345, 28] on link "Dashboard" at bounding box center [337, 27] width 67 height 28
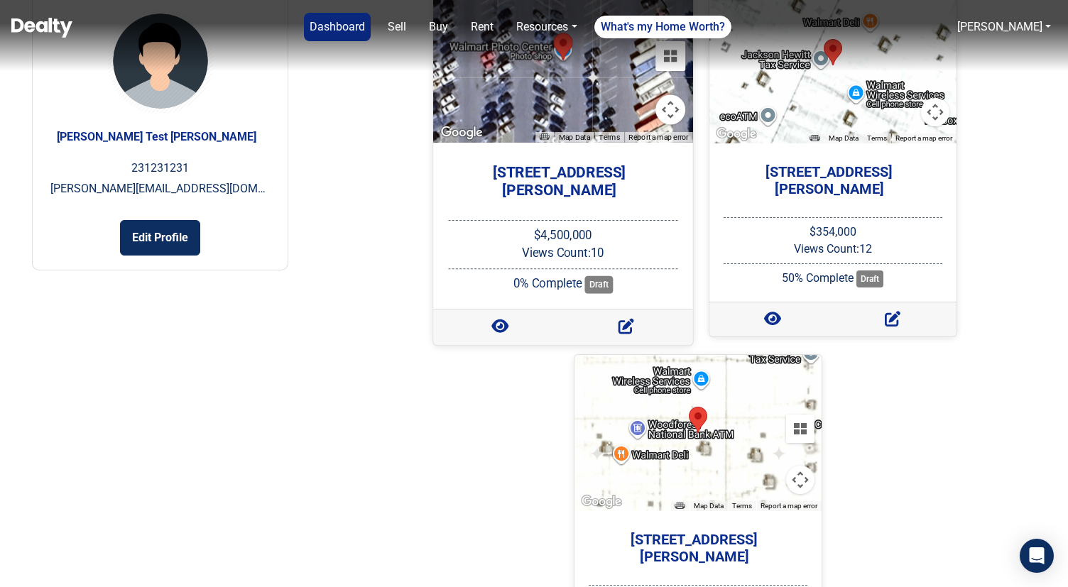
click at [575, 174] on h5 "973 Gilbert Ferry Rd SE" at bounding box center [558, 181] width 237 height 36
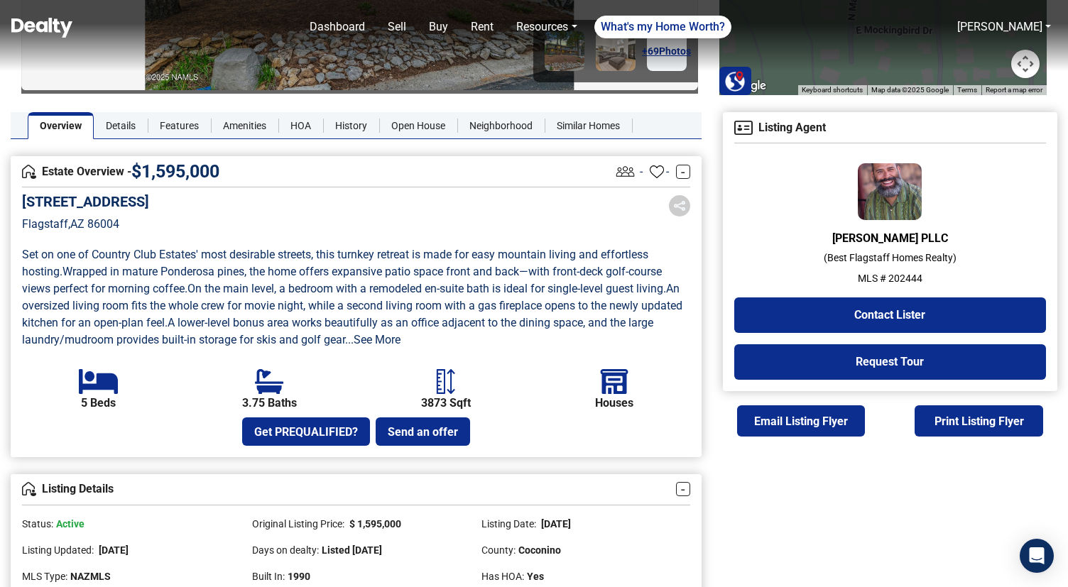
scroll to position [274, 0]
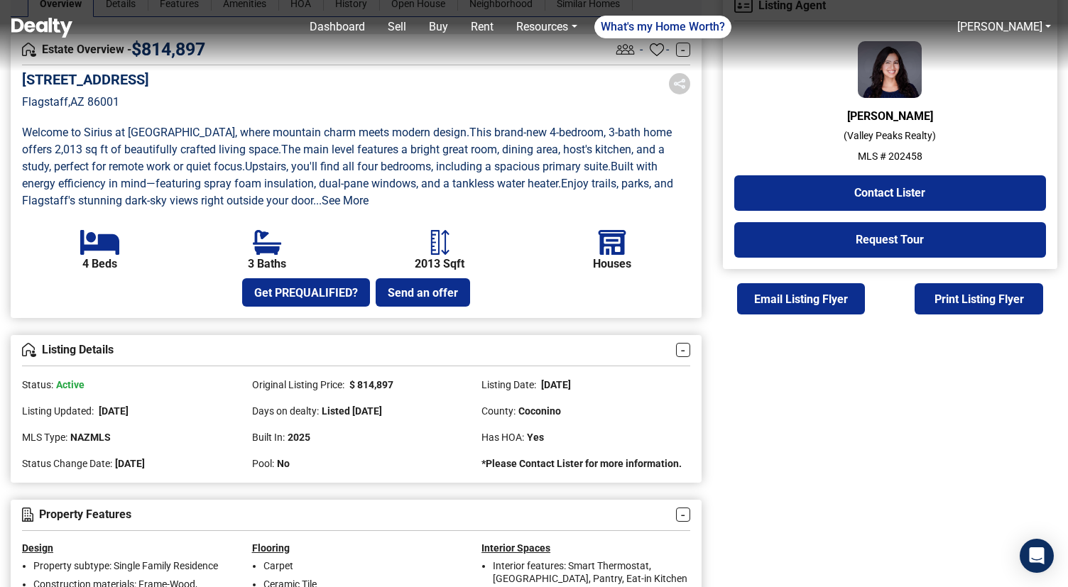
scroll to position [393, 0]
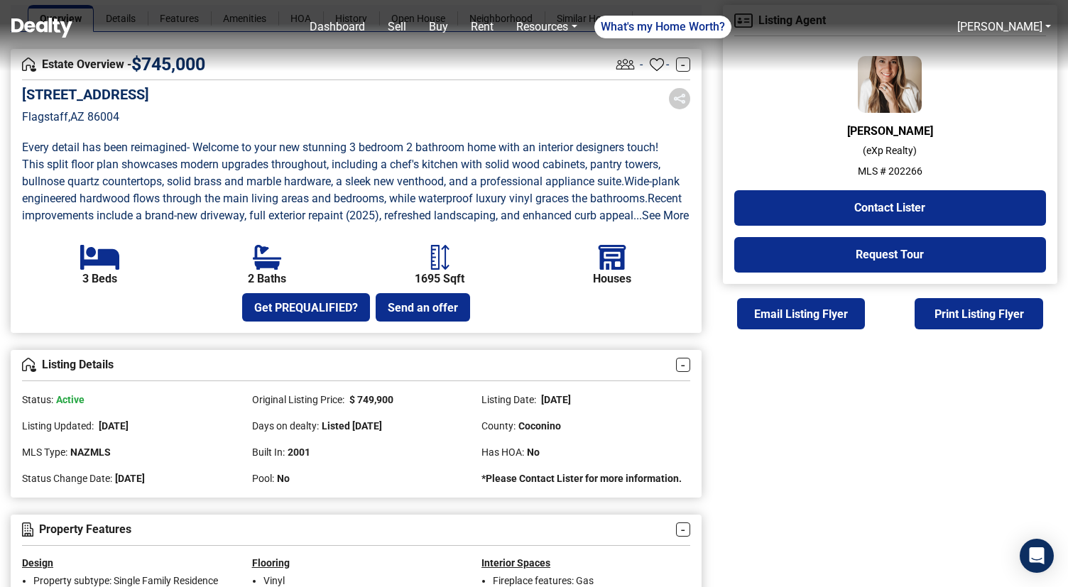
scroll to position [362, 0]
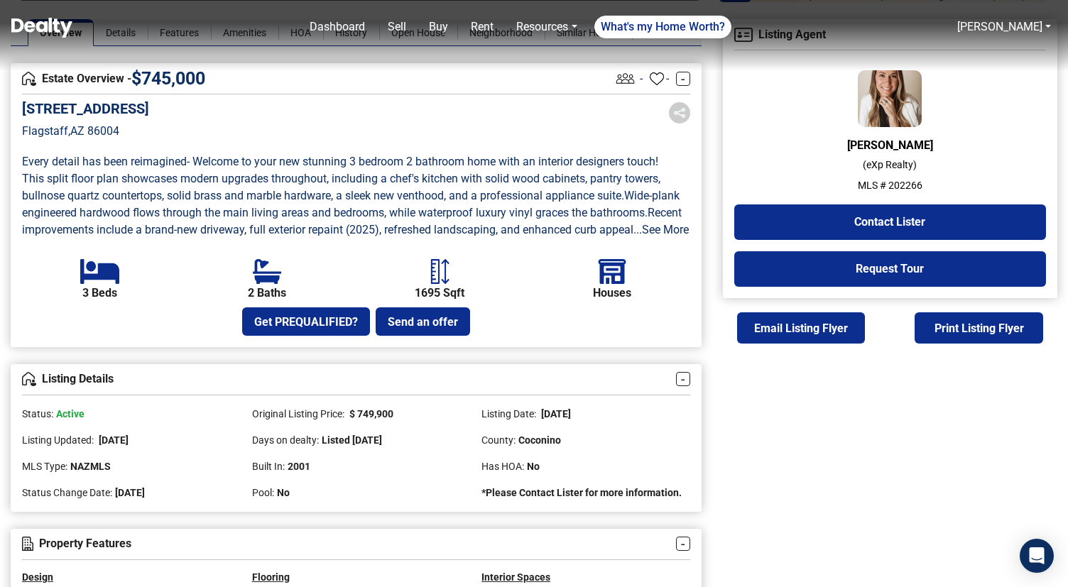
click at [910, 182] on p "MLS # 202266" at bounding box center [890, 185] width 312 height 15
copy p "202266"
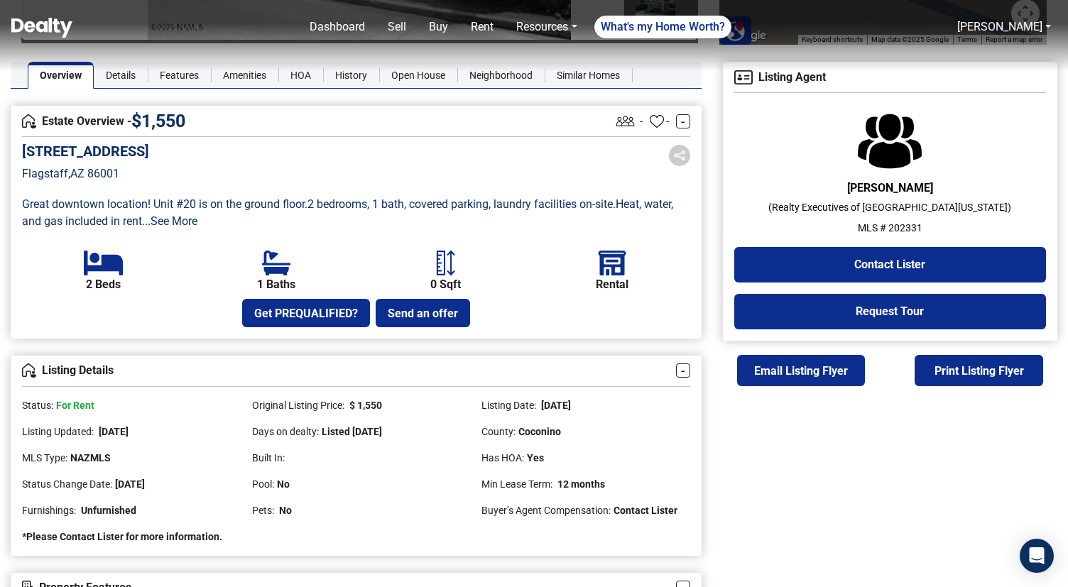
scroll to position [319, 0]
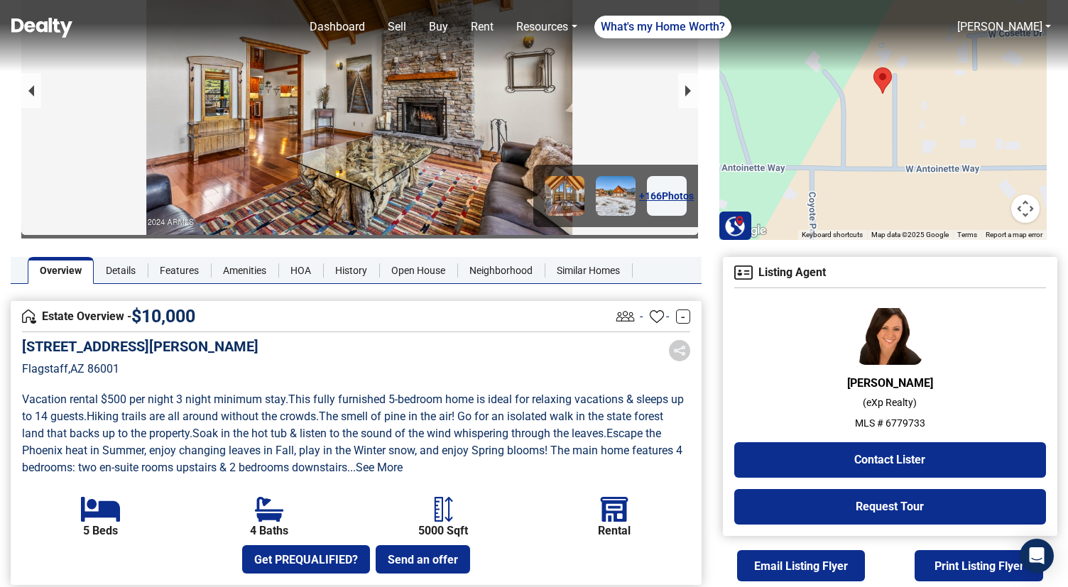
scroll to position [170, 0]
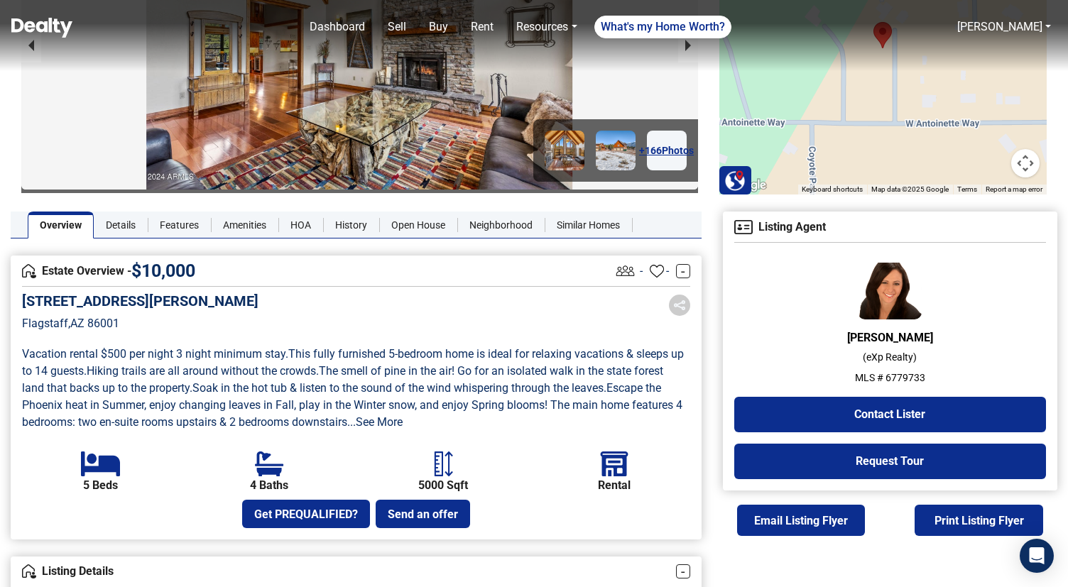
click at [896, 374] on p "MLS # 6779733" at bounding box center [890, 378] width 312 height 15
copy p "6779733"
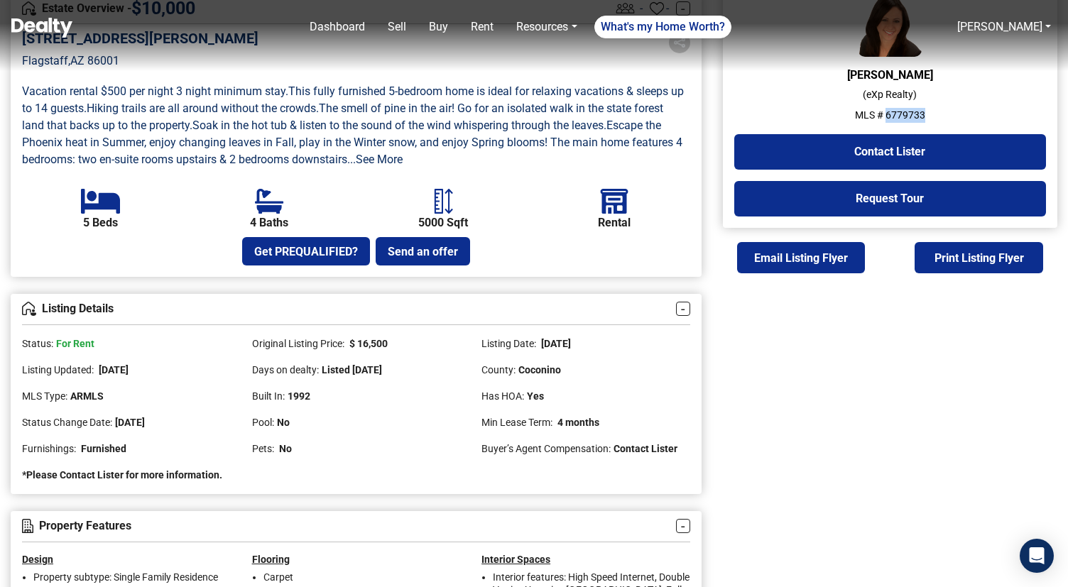
scroll to position [422, 0]
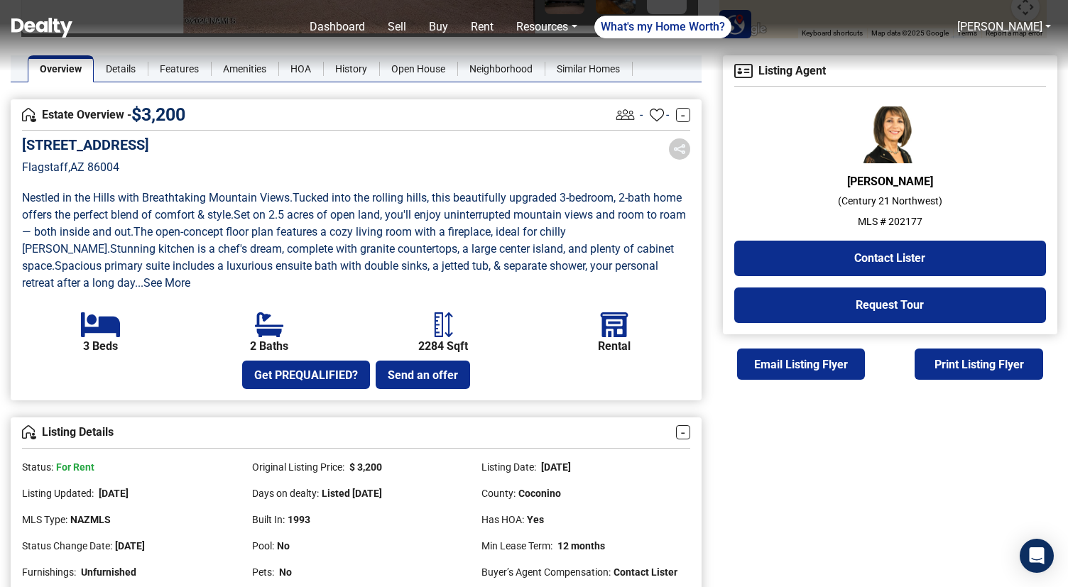
scroll to position [327, 0]
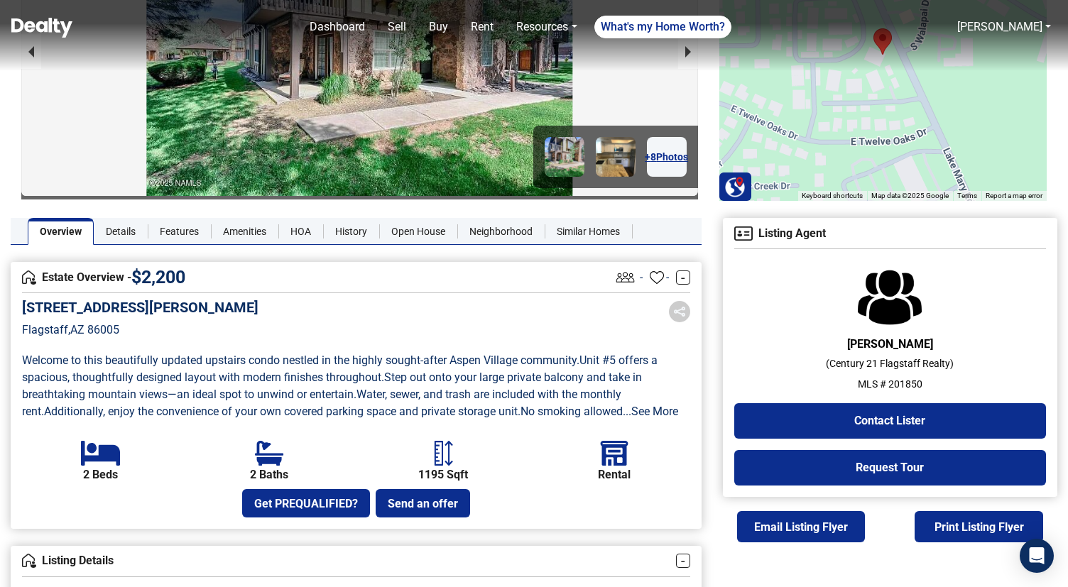
scroll to position [346, 0]
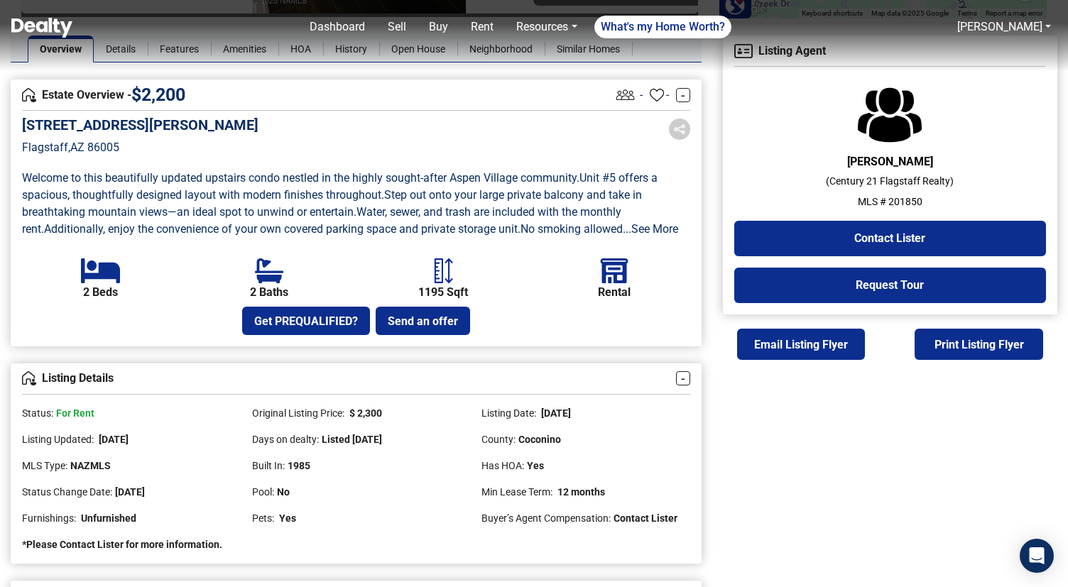
click at [906, 201] on p "MLS # 201850" at bounding box center [890, 202] width 312 height 15
copy p "201850"
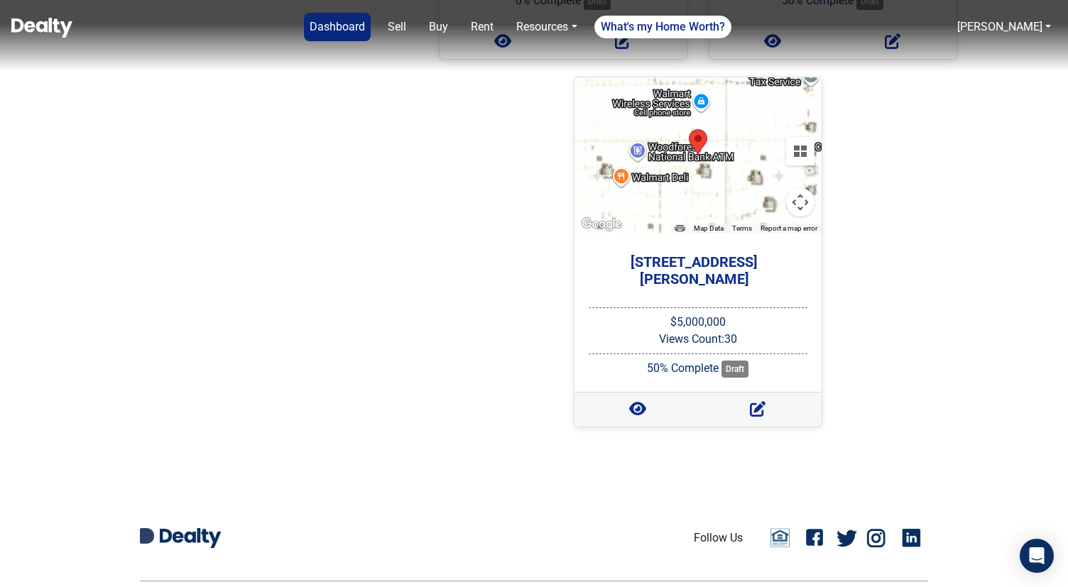
scroll to position [444, 0]
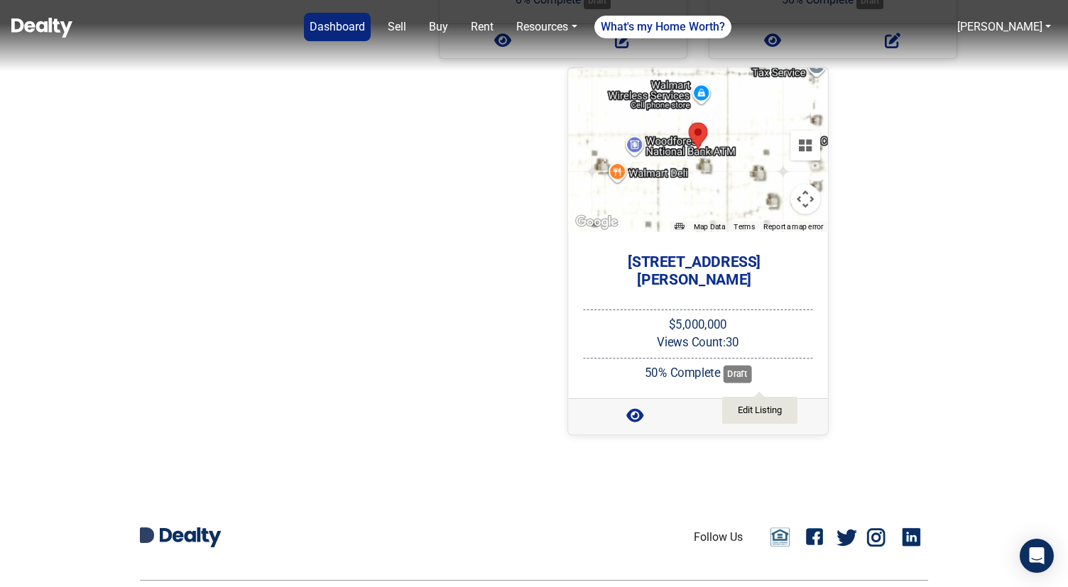
click at [762, 408] on icon at bounding box center [761, 416] width 16 height 16
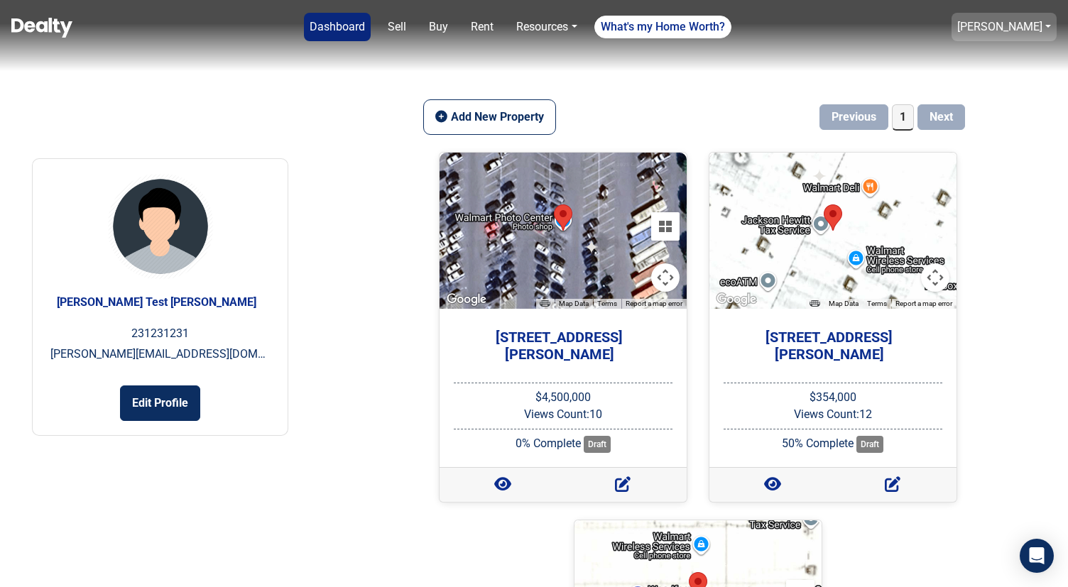
click at [1017, 21] on link "Suryaprakash" at bounding box center [999, 26] width 85 height 13
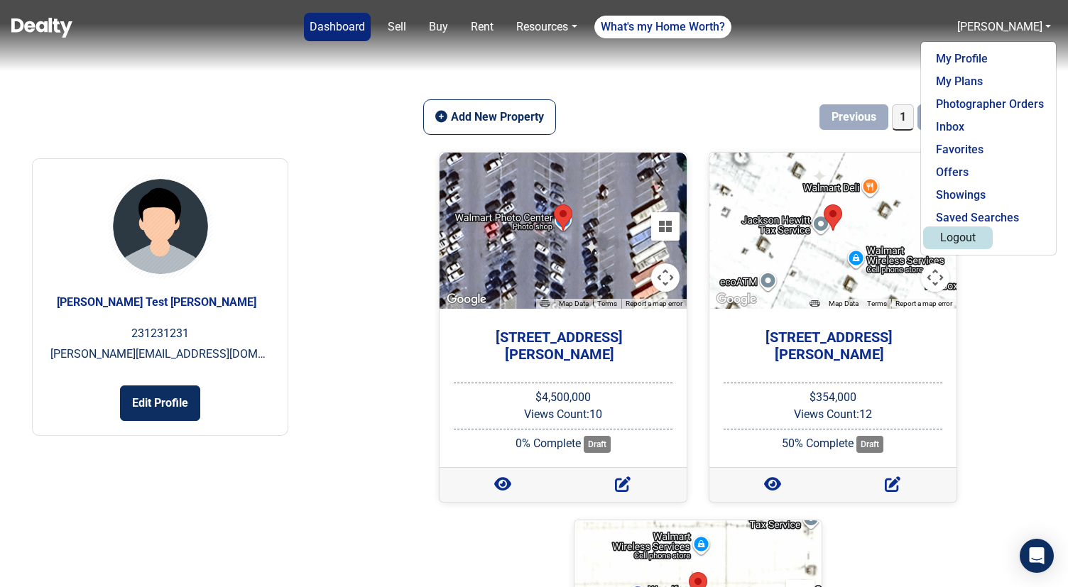
click at [960, 233] on button "Logout" at bounding box center [958, 238] width 70 height 23
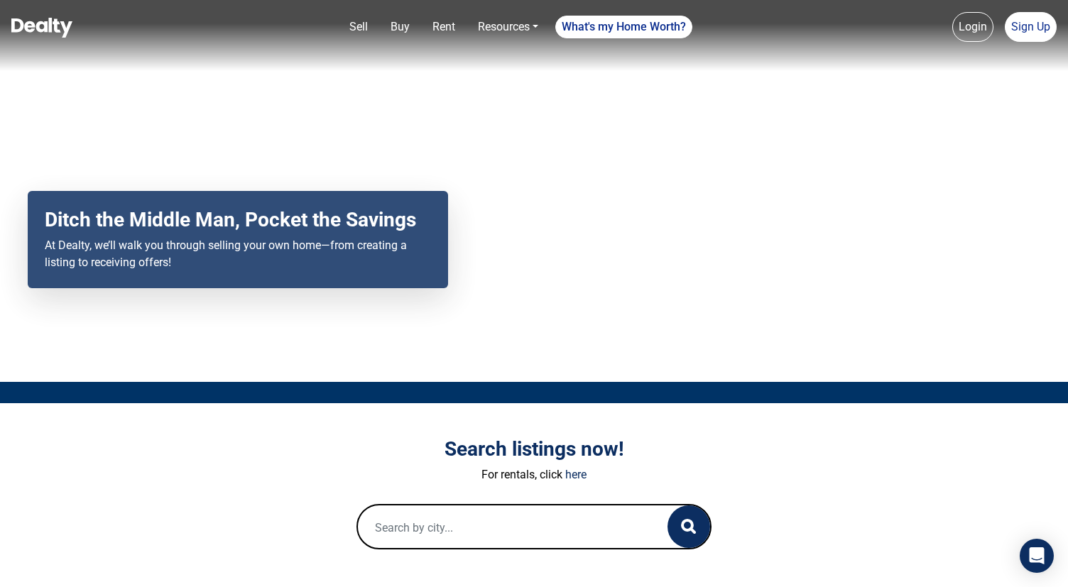
click at [963, 22] on link "Login" at bounding box center [972, 27] width 41 height 30
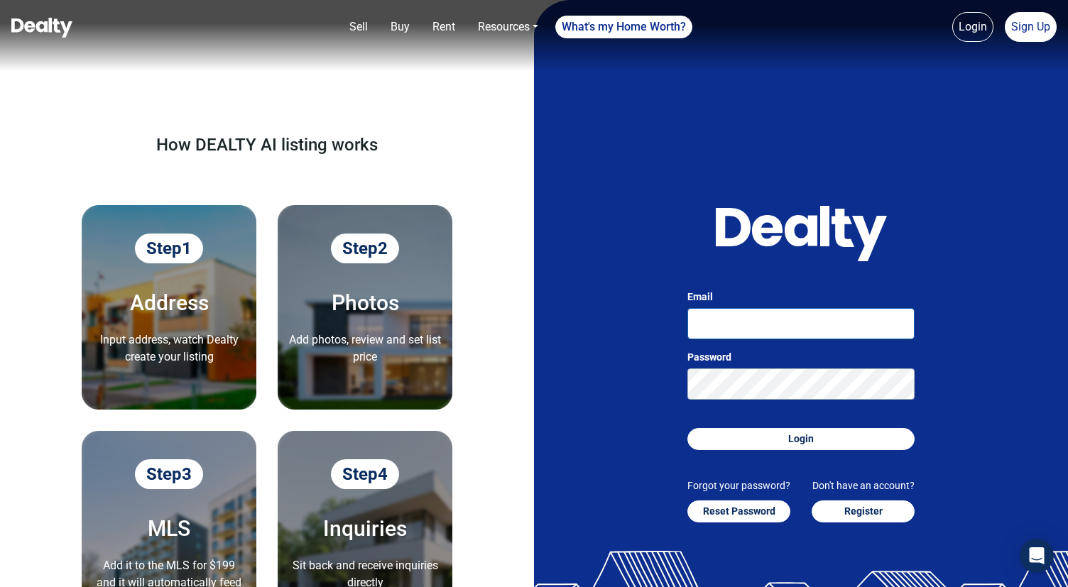
click at [711, 328] on input "Email" at bounding box center [800, 323] width 227 height 31
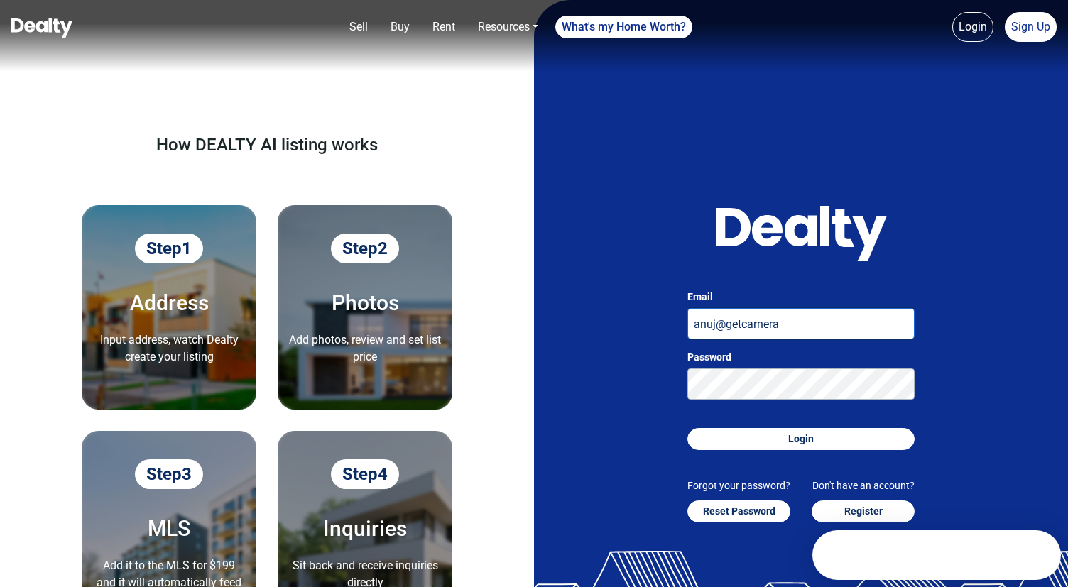
type input "[EMAIL_ADDRESS][DOMAIN_NAME]"
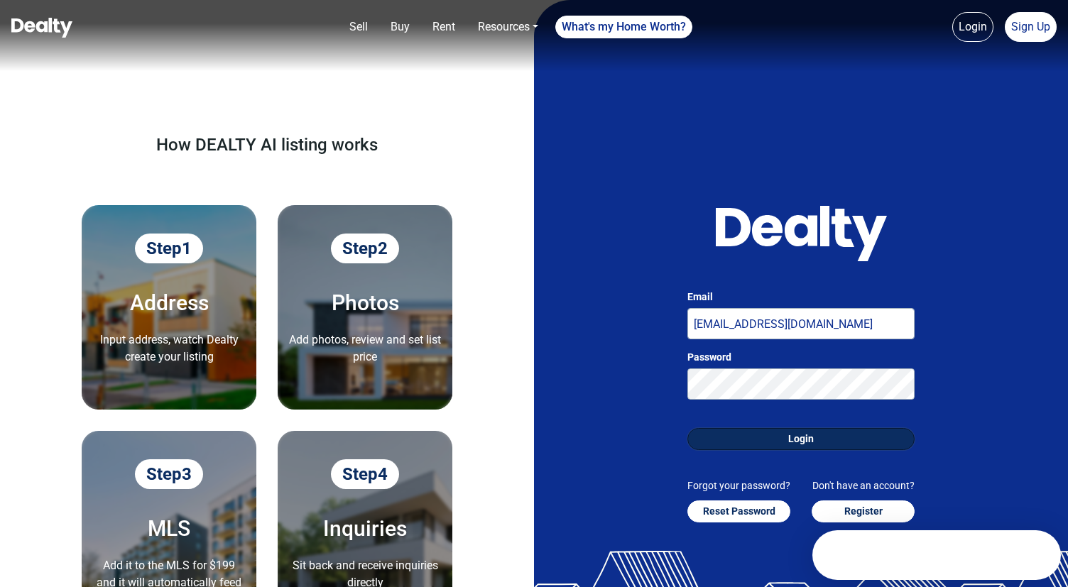
click at [832, 441] on button "Login" at bounding box center [800, 439] width 227 height 22
